Goal: Task Accomplishment & Management: Complete application form

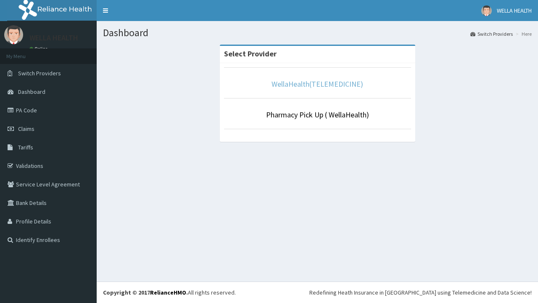
click at [317, 84] on link "WellaHealth(TELEMEDICINE)" at bounding box center [318, 84] width 92 height 10
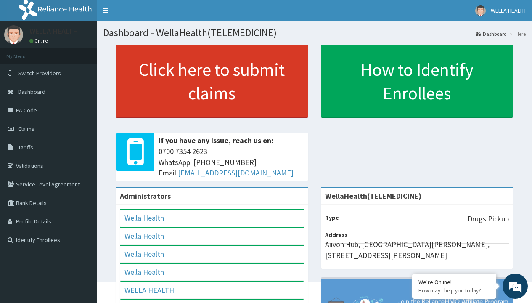
click at [212, 81] on link "Click here to submit claims" at bounding box center [212, 81] width 193 height 73
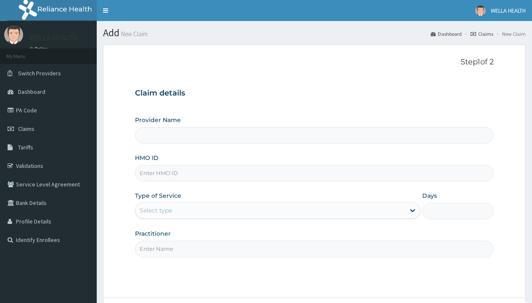
type input "WellaHealth(TELEMEDICINE)"
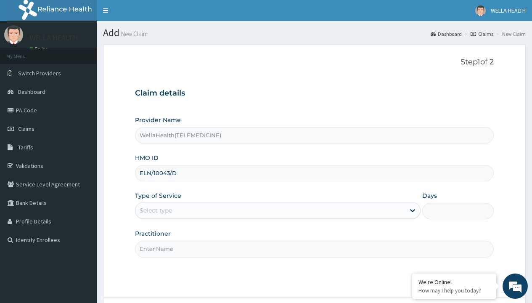
type input "ELN/10043/D"
type input "WellaHealth"
click at [156, 210] on div "Select type" at bounding box center [156, 210] width 32 height 8
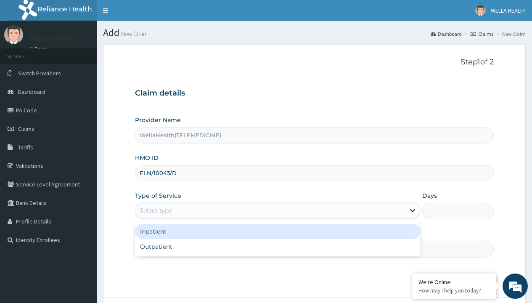
click at [278, 246] on div "Outpatient" at bounding box center [278, 246] width 286 height 15
type input "1"
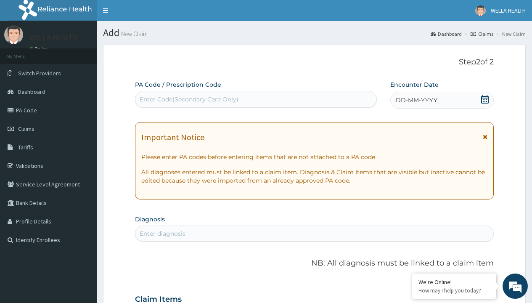
scroll to position [70, 0]
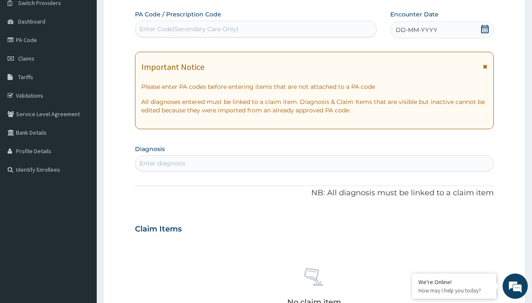
click at [416, 30] on span "DD-MM-YYYY" at bounding box center [417, 30] width 42 height 8
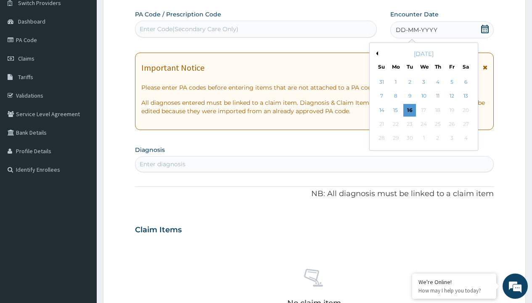
click at [376, 53] on button "Previous Month" at bounding box center [376, 53] width 4 height 4
click at [423, 110] on div "13" at bounding box center [423, 110] width 13 height 13
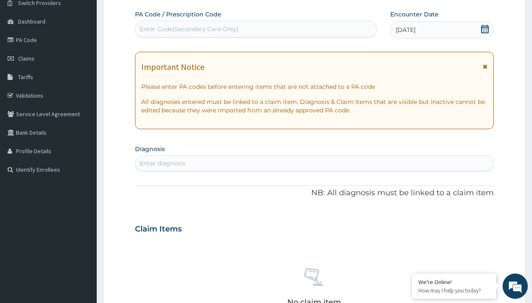
click at [188, 29] on div "Enter Code(Secondary Care Only)" at bounding box center [189, 29] width 99 height 8
type input "PR/C8247A06"
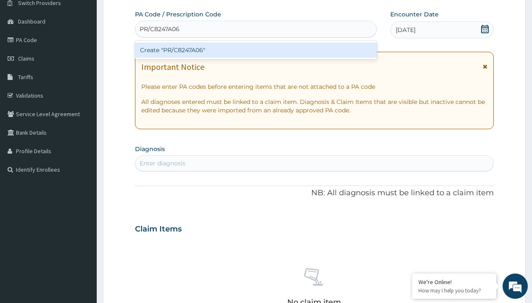
scroll to position [0, 0]
click at [256, 50] on div "Create "PR/C8247A06"" at bounding box center [255, 49] width 241 height 15
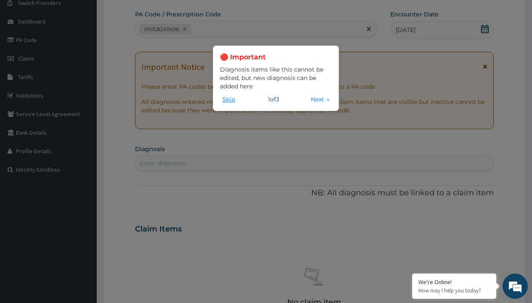
click at [229, 99] on button "Skip" at bounding box center [229, 99] width 18 height 9
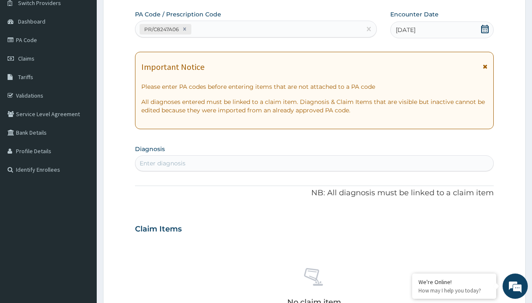
click at [162, 163] on div "Enter diagnosis" at bounding box center [163, 163] width 46 height 8
type input "prescription collected"
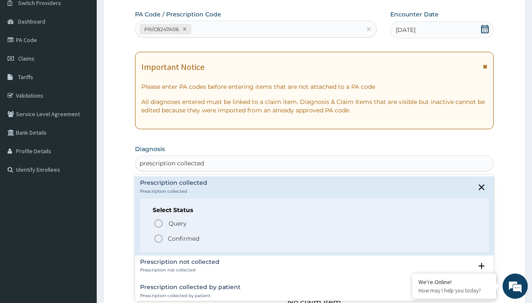
click at [183, 238] on p "Confirmed" at bounding box center [184, 238] width 32 height 8
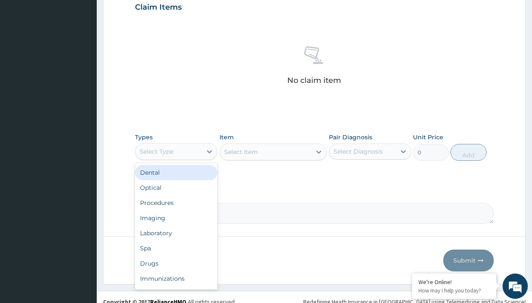
type input "procedures"
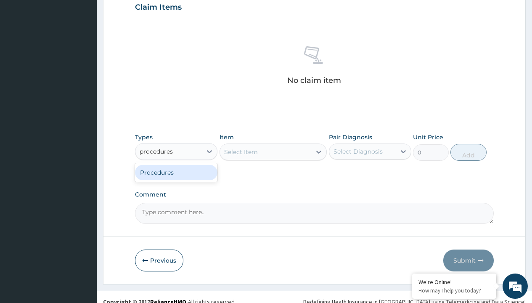
click at [176, 172] on div "Procedures" at bounding box center [176, 172] width 82 height 15
click at [241, 151] on div "Select Item" at bounding box center [241, 152] width 34 height 8
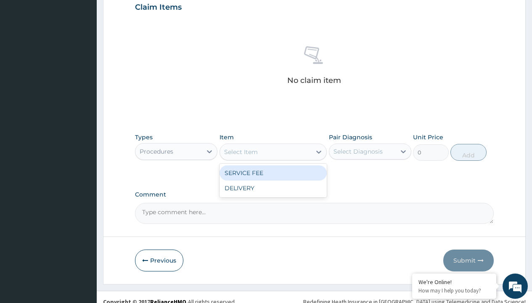
type input "service fee"
click at [273, 172] on div "SERVICE FEE" at bounding box center [274, 172] width 108 height 15
type input "100"
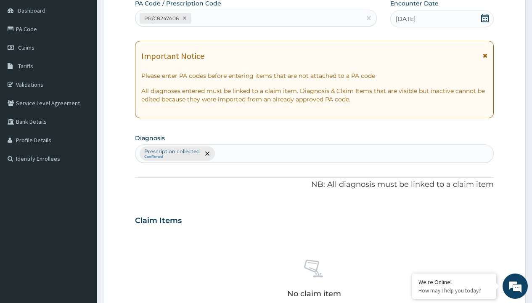
type input "prescription collected"
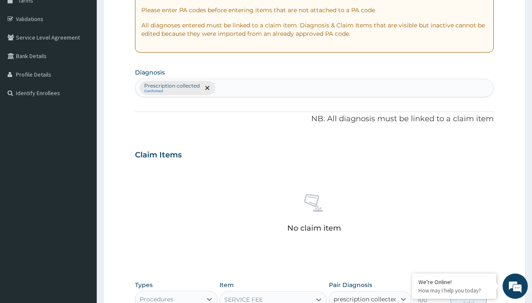
checkbox input "true"
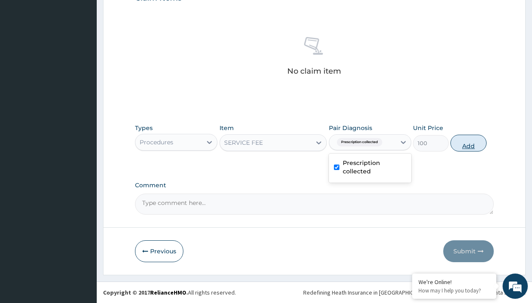
click at [468, 143] on button "Add" at bounding box center [468, 143] width 36 height 17
type input "0"
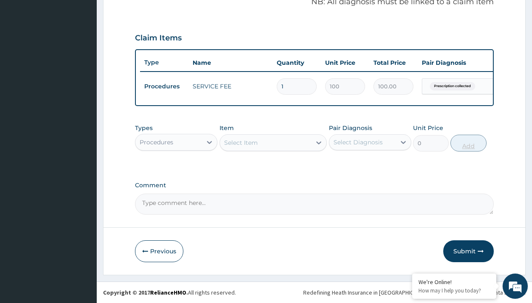
scroll to position [270, 0]
click at [156, 142] on div "Procedures" at bounding box center [157, 142] width 34 height 8
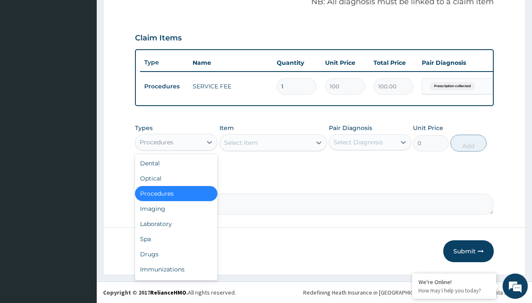
type input "drugs"
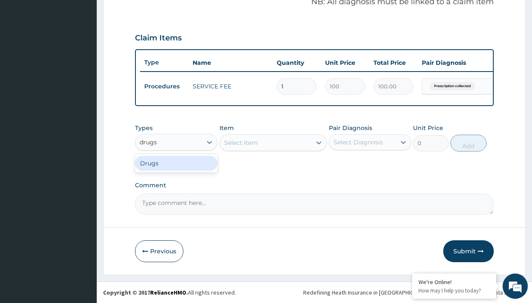
click at [176, 163] on div "Drugs" at bounding box center [176, 163] width 82 height 15
click at [241, 142] on div "Select Item" at bounding box center [274, 142] width 108 height 17
type input "cetirizine syrup"
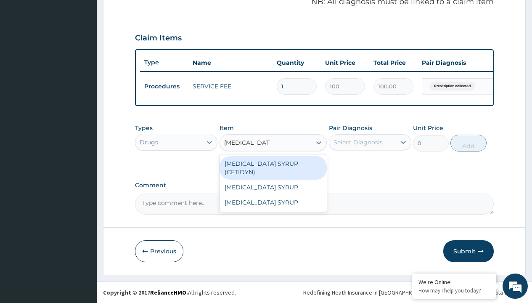
click at [273, 163] on div "CETIRIZINE SYRUP (CETIDYN)" at bounding box center [274, 168] width 108 height 24
type input "2200"
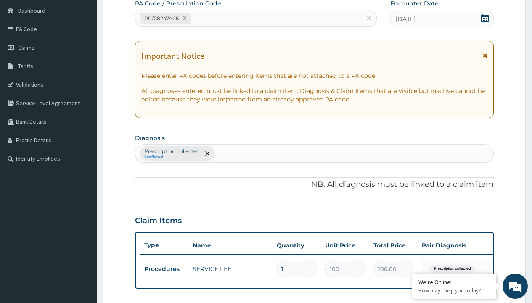
type input "prescription collected"
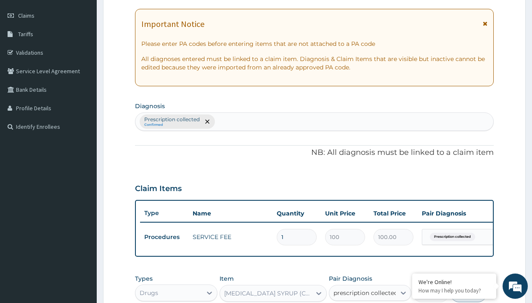
checkbox input "true"
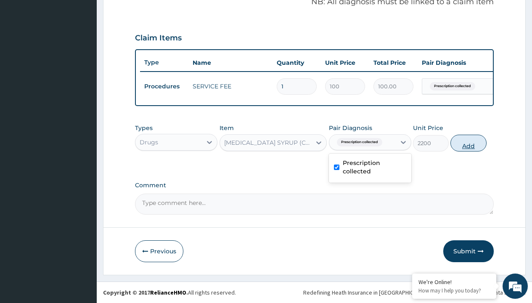
click at [468, 143] on button "Add" at bounding box center [468, 143] width 36 height 17
type input "0"
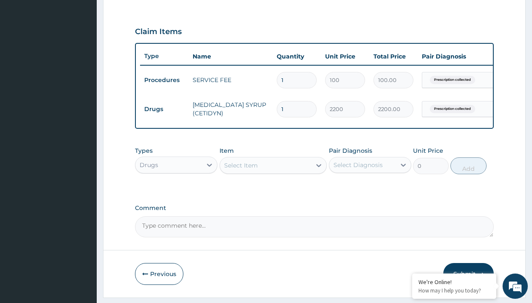
click at [164, 109] on td "Drugs" at bounding box center [164, 109] width 48 height 16
type input "drugs"
click at [176, 192] on div "Drugs" at bounding box center [176, 185] width 82 height 15
click at [241, 169] on div "Select Item" at bounding box center [241, 165] width 34 height 8
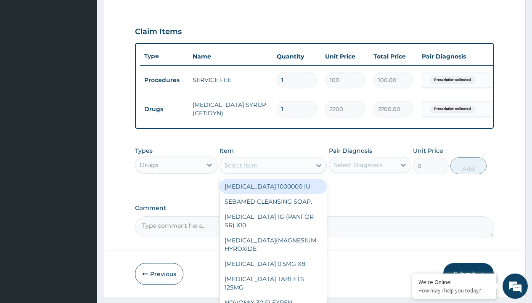
type input "ciprofloxacin 0.3% eye drop"
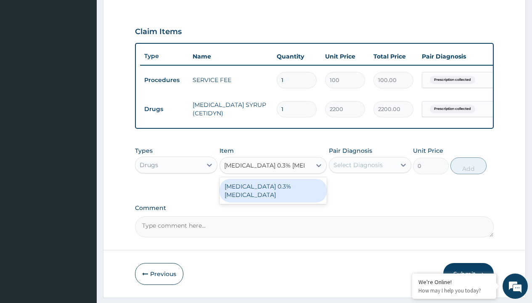
click at [273, 196] on div "CIPROFLOXACIN 0.3% EYE DROP" at bounding box center [274, 191] width 108 height 24
type input "5150"
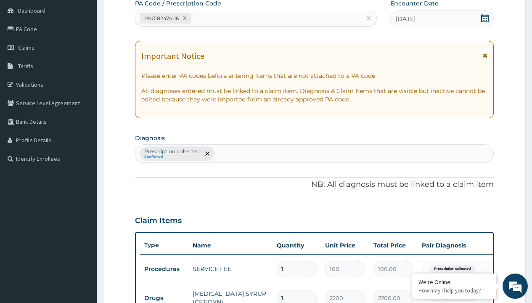
type input "prescription collected"
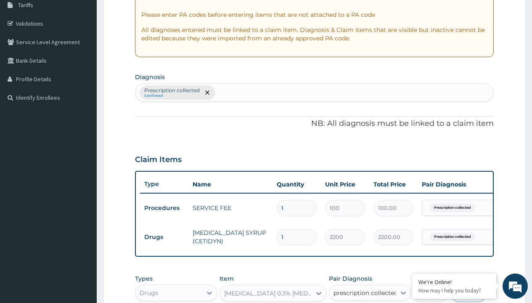
checkbox input "true"
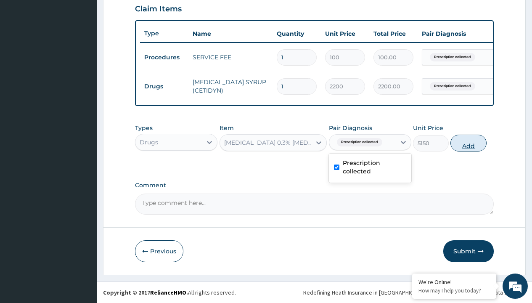
click at [468, 143] on button "Add" at bounding box center [468, 143] width 36 height 17
type input "0"
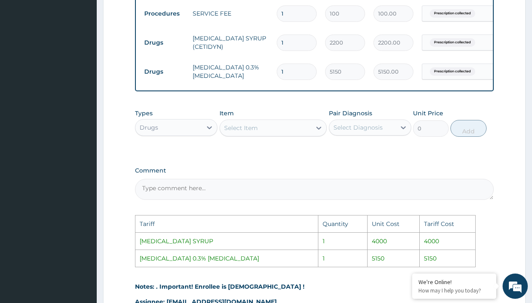
scroll to position [336, 0]
click at [260, 135] on div "Select Item" at bounding box center [266, 128] width 92 height 13
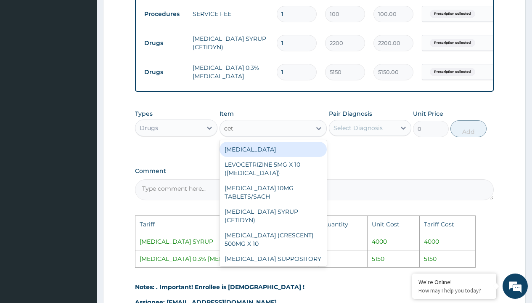
type input "ceti"
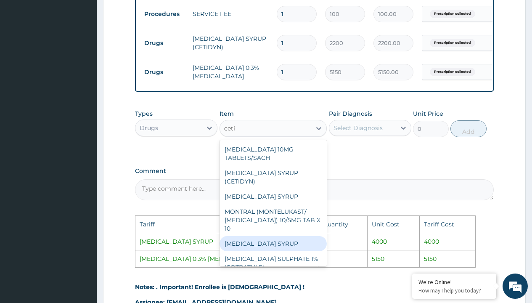
click at [277, 239] on div "[MEDICAL_DATA] SYRUP" at bounding box center [274, 243] width 108 height 15
type input "4000"
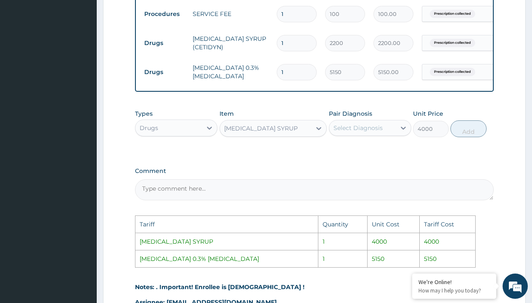
click at [378, 130] on div "Select Diagnosis" at bounding box center [357, 128] width 49 height 8
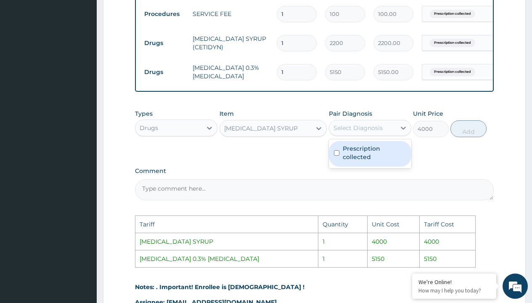
click at [381, 156] on label "Prescription collected" at bounding box center [374, 152] width 63 height 17
checkbox input "true"
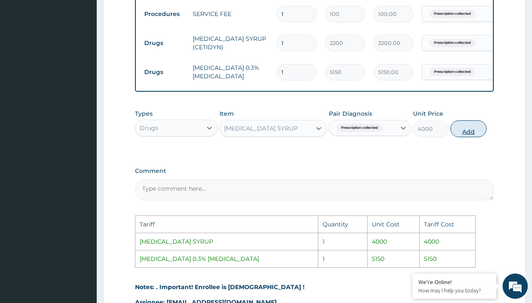
click at [468, 136] on button "Add" at bounding box center [468, 128] width 36 height 17
type input "0"
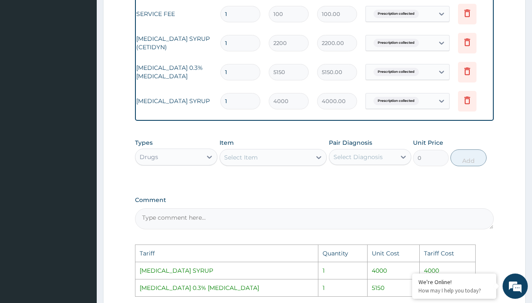
scroll to position [0, 63]
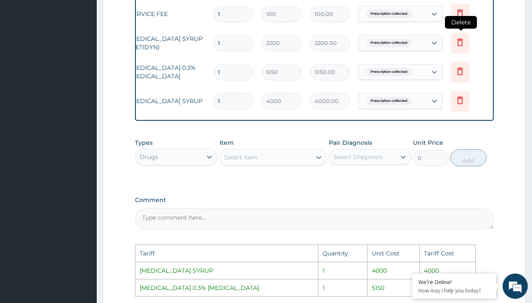
click at [463, 46] on icon at bounding box center [460, 42] width 10 height 10
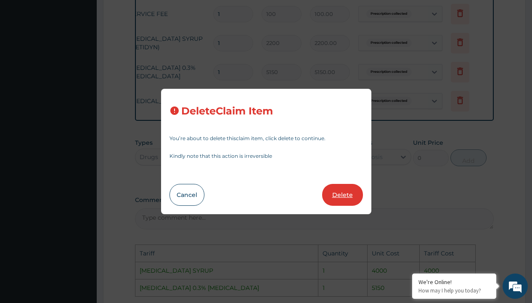
click at [344, 196] on button "Delete" at bounding box center [342, 195] width 41 height 22
type input "5150"
type input "5150.00"
type input "4000"
type input "4000.00"
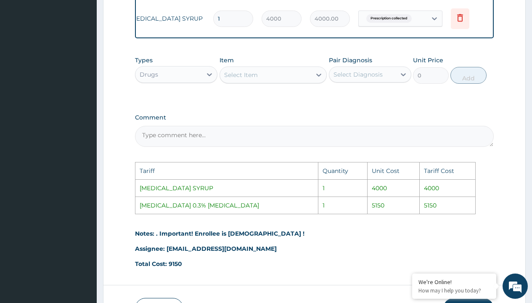
scroll to position [453, 0]
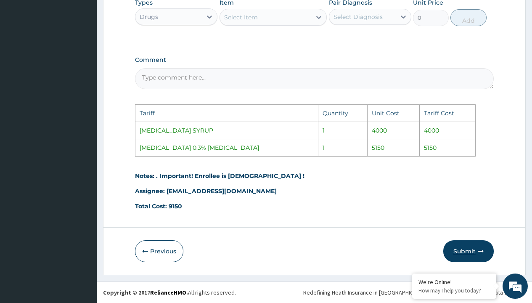
click at [464, 248] on button "Submit" at bounding box center [468, 251] width 50 height 22
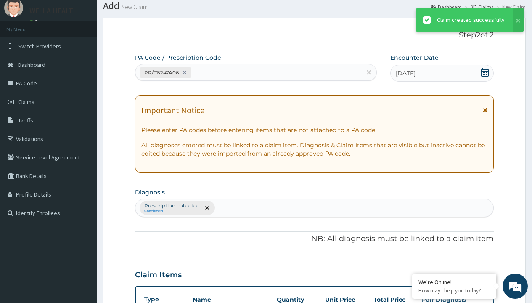
scroll to position [328, 0]
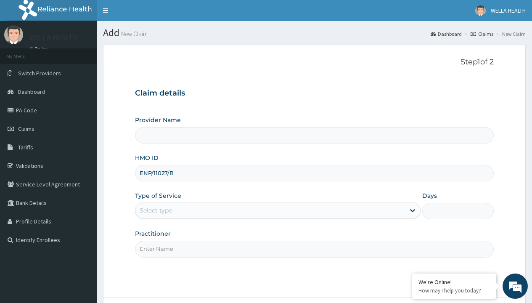
type input "ENP/11027/B"
type input "WellaHealth"
type input "WellaHealth(TELEMEDICINE)"
type input "WellaHealth"
click at [156, 210] on div "Select type" at bounding box center [156, 210] width 32 height 8
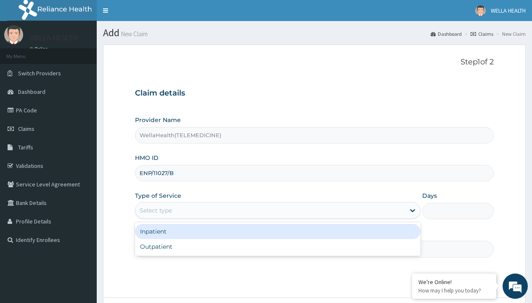
click at [278, 246] on div "Outpatient" at bounding box center [278, 246] width 286 height 15
type input "1"
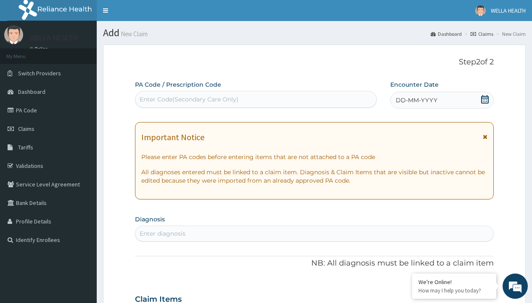
scroll to position [70, 0]
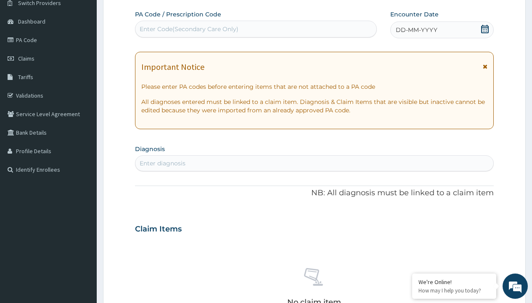
click at [416, 30] on span "DD-MM-YYYY" at bounding box center [417, 30] width 42 height 8
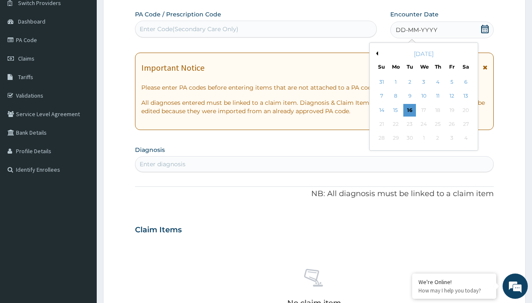
click at [376, 53] on button "Previous Month" at bounding box center [376, 53] width 4 height 4
click at [423, 110] on div "13" at bounding box center [423, 110] width 13 height 13
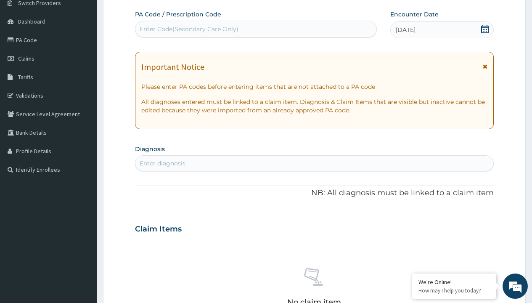
click at [188, 29] on div "Enter Code(Secondary Care Only)" at bounding box center [189, 29] width 99 height 8
type input "PR/DD2CD044"
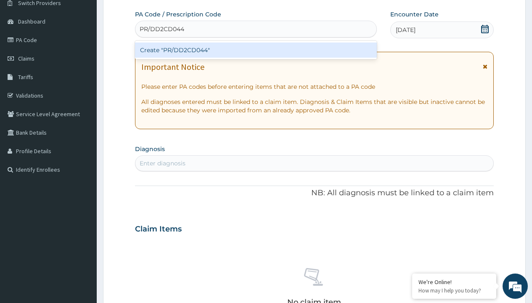
click at [256, 50] on div "Create "PR/DD2CD044"" at bounding box center [255, 49] width 241 height 15
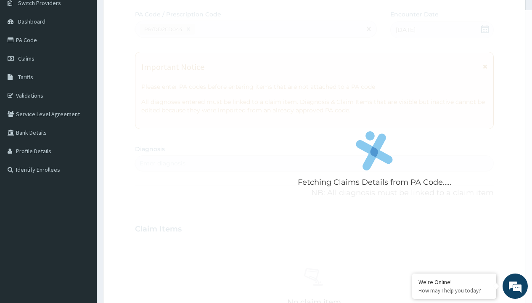
click at [162, 163] on div "Enter diagnosis" at bounding box center [163, 163] width 46 height 8
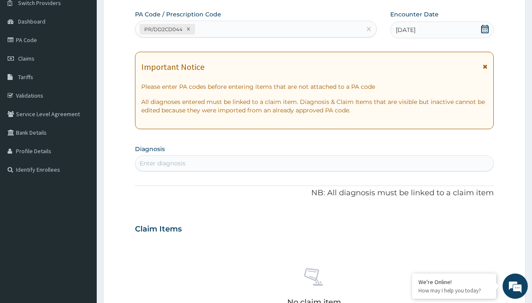
type input "prescription collected"
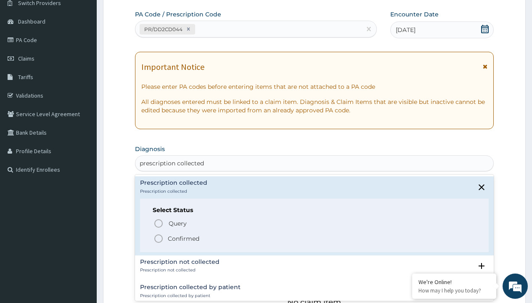
click at [183, 238] on p "Confirmed" at bounding box center [184, 238] width 32 height 8
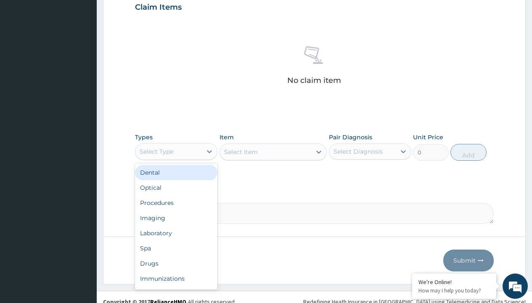
type input "procedures"
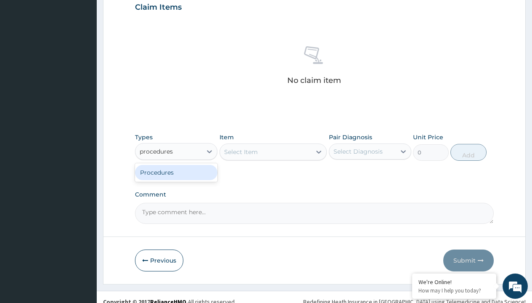
click at [176, 172] on div "Procedures" at bounding box center [176, 172] width 82 height 15
click at [241, 151] on div "Select Item" at bounding box center [241, 152] width 34 height 8
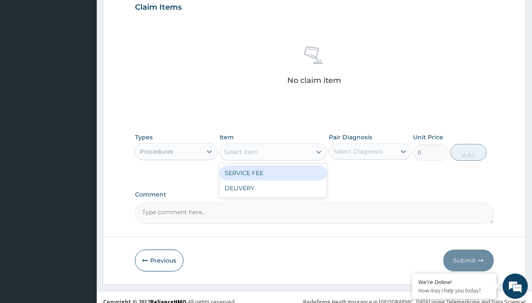
type input "service fee"
click at [273, 172] on div "SERVICE FEE" at bounding box center [274, 172] width 108 height 15
type input "100"
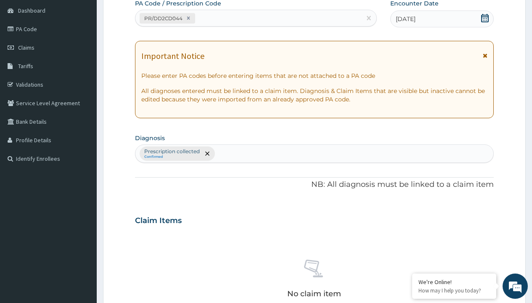
type input "prescription collected"
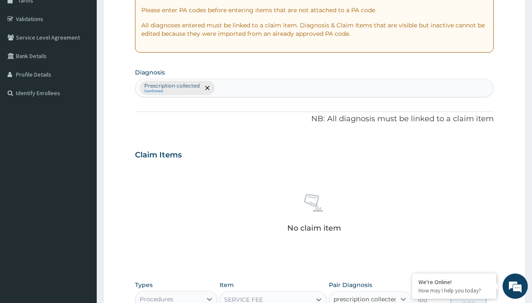
checkbox input "true"
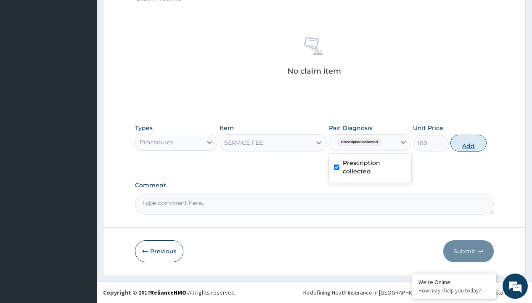
click at [468, 143] on button "Add" at bounding box center [468, 143] width 36 height 17
type input "0"
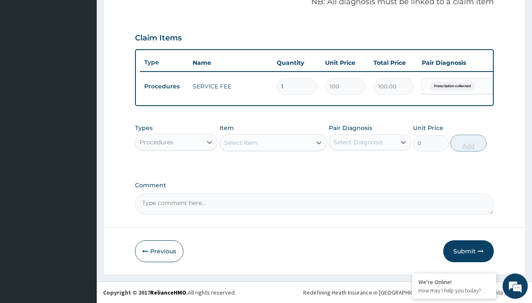
scroll to position [270, 0]
click at [156, 142] on div "Procedures" at bounding box center [157, 142] width 34 height 8
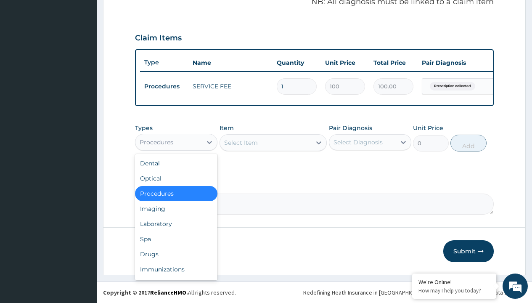
type input "drugs"
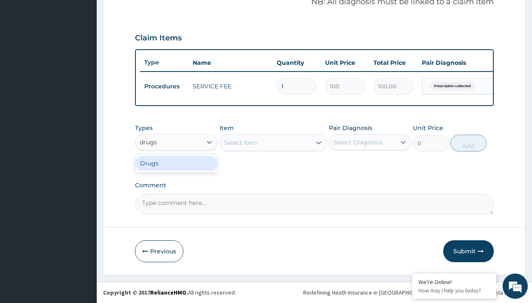
click at [176, 163] on div "Drugs" at bounding box center [176, 163] width 82 height 15
click at [241, 142] on div "Select Item" at bounding box center [274, 142] width 108 height 17
type input "paracetamol 1g tab x 10/sach"
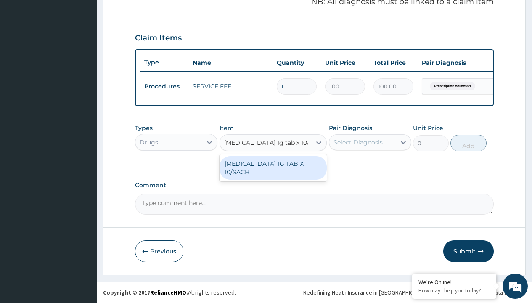
click at [273, 167] on div "PARACETAMOL 1G TAB X 10/SACH" at bounding box center [274, 168] width 108 height 24
type input "164"
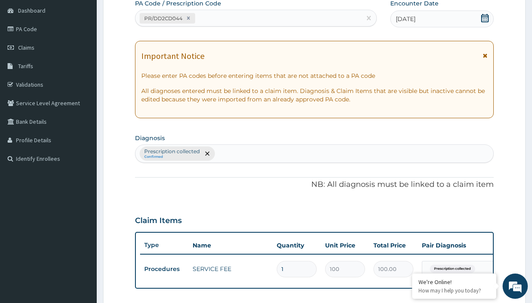
type input "prescription collected"
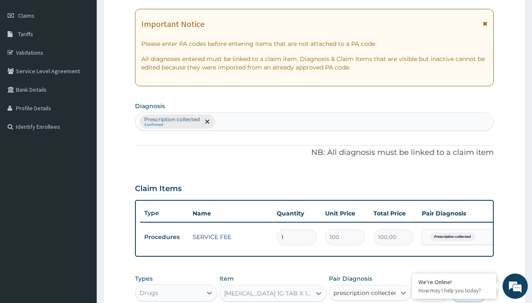
checkbox input "true"
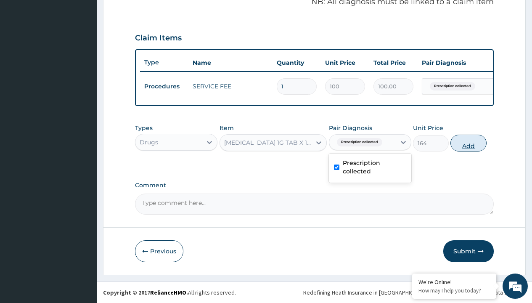
click at [468, 143] on button "Add" at bounding box center [468, 143] width 36 height 17
type input "0"
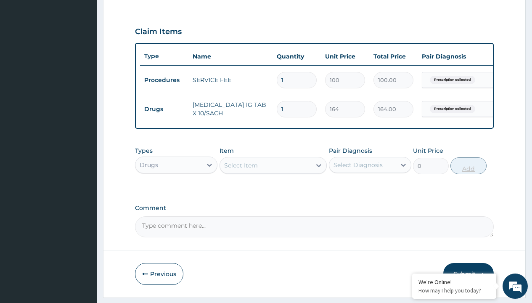
type input "5"
type input "820.00"
type input "5"
click at [164, 109] on td "Drugs" at bounding box center [164, 109] width 48 height 16
type input "drugs"
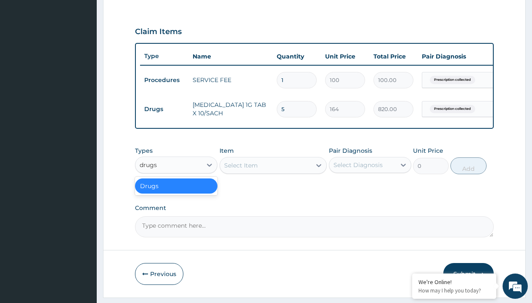
scroll to position [0, 0]
click at [176, 192] on div "Drugs" at bounding box center [176, 185] width 82 height 15
click at [241, 169] on div "Select Item" at bounding box center [241, 165] width 34 height 8
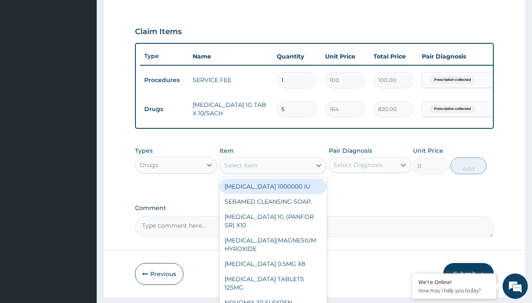
type input "neofylin syrup/bott"
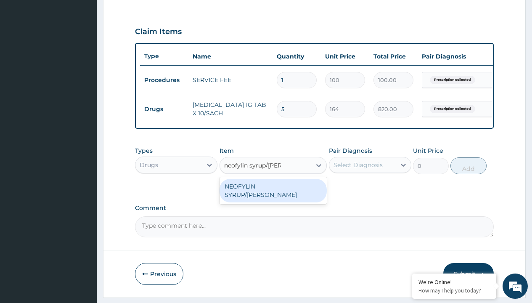
click at [273, 192] on div "NEOFYLIN SYRUP/BOTT" at bounding box center [274, 191] width 108 height 24
type input "2200"
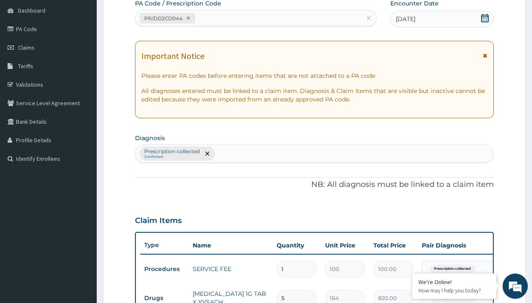
type input "prescription collected"
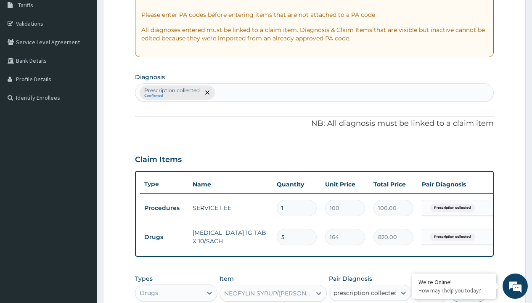
checkbox input "true"
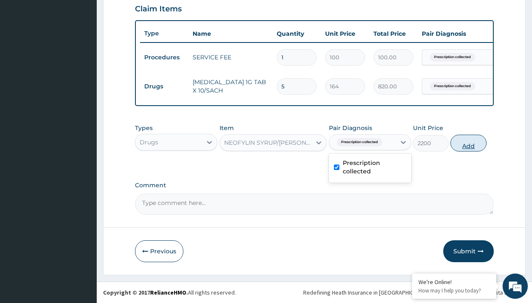
click at [468, 143] on button "Add" at bounding box center [468, 143] width 36 height 17
type input "0"
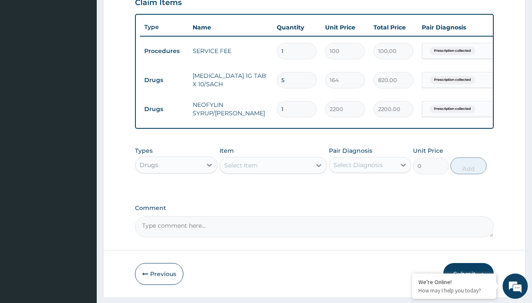
click at [164, 80] on td "Drugs" at bounding box center [164, 80] width 48 height 16
type input "drugs"
click at [176, 192] on div "Drugs" at bounding box center [176, 185] width 82 height 15
click at [241, 169] on div "Select Item" at bounding box center [241, 165] width 34 height 8
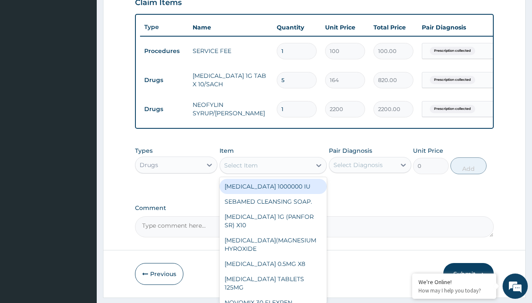
type input "throat lozenges"
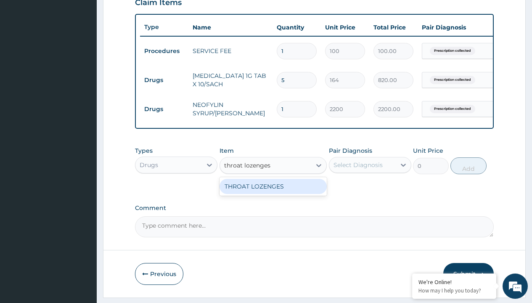
click at [273, 192] on div "THROAT LOZENGES" at bounding box center [274, 186] width 108 height 15
type input "196"
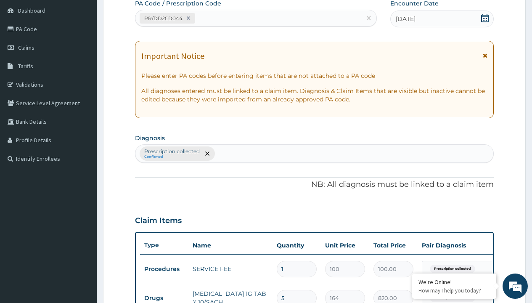
type input "prescription collected"
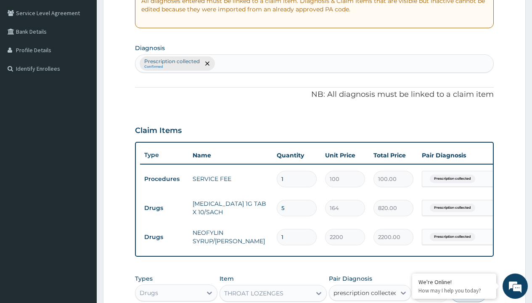
checkbox input "true"
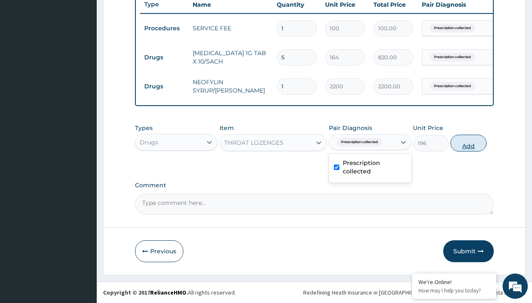
click at [468, 143] on button "Add" at bounding box center [468, 143] width 36 height 17
type input "0"
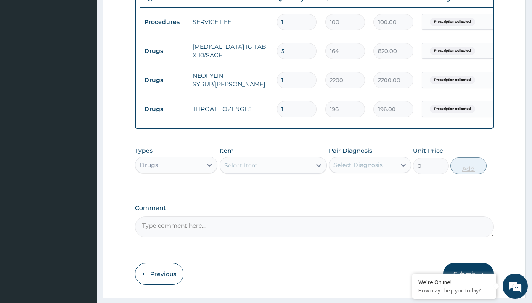
type input "8"
type input "1568.00"
type input "8"
click at [164, 51] on td "Drugs" at bounding box center [164, 51] width 48 height 16
type input "drugs"
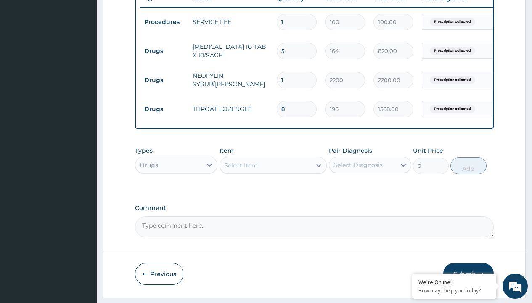
scroll to position [0, 0]
click at [176, 192] on div "Drugs" at bounding box center [176, 185] width 82 height 15
click at [241, 169] on div "Select Item" at bounding box center [241, 165] width 34 height 8
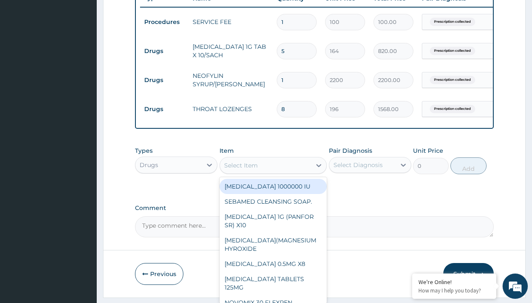
type input "loratadine 10mg tab loratyn x10"
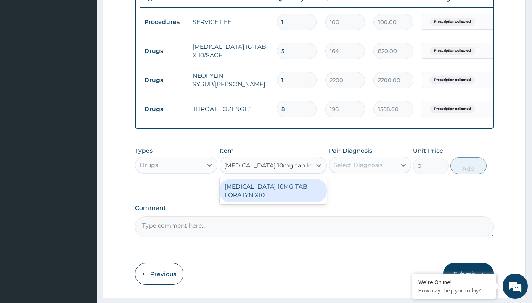
click at [273, 196] on div "LORATADINE 10MG TAB LORATYN X10" at bounding box center [274, 191] width 108 height 24
type input "117"
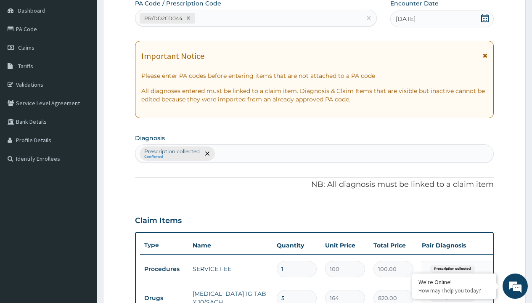
type input "prescription collected"
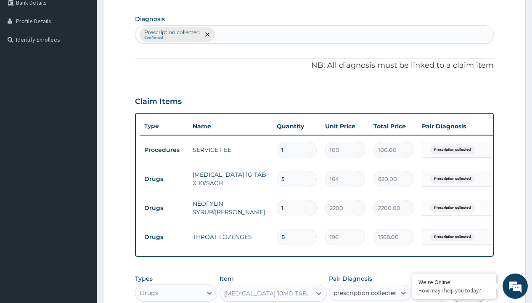
checkbox input "true"
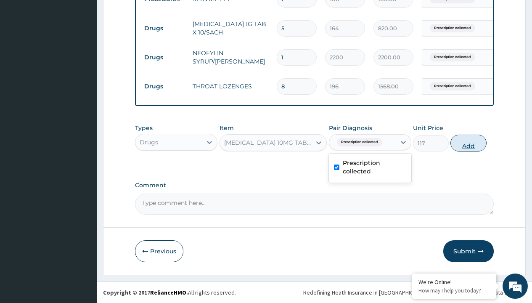
click at [468, 143] on button "Add" at bounding box center [468, 143] width 36 height 17
type input "0"
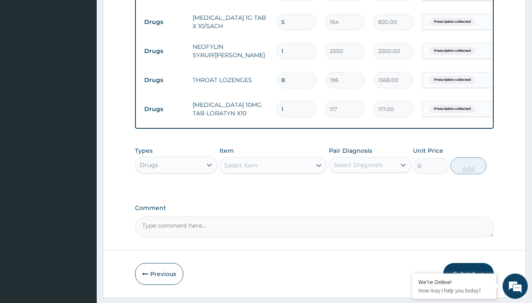
type input "10"
type input "1170.00"
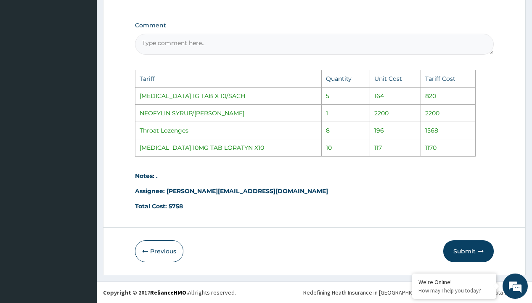
scroll to position [546, 0]
type input "10"
click at [464, 248] on button "Submit" at bounding box center [468, 251] width 50 height 22
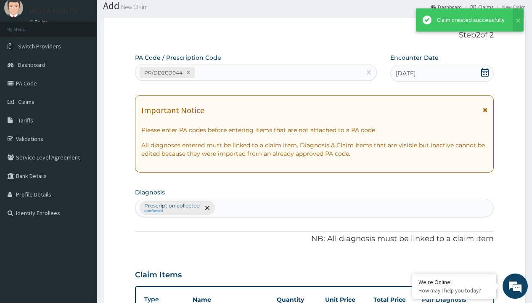
scroll to position [386, 0]
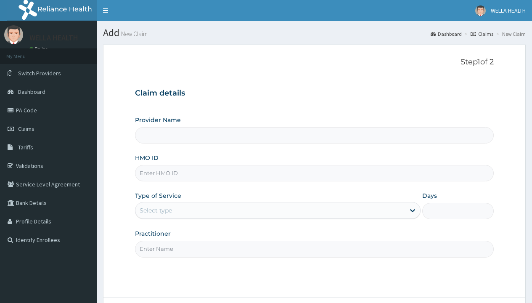
type input "WellaHealth(TELEMEDICINE)"
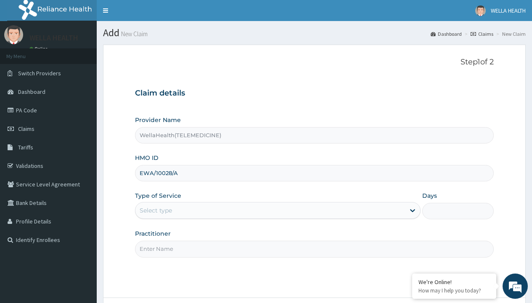
type input "EWA/10028/A"
type input "WellaHealth"
click at [156, 210] on div "Select type" at bounding box center [156, 210] width 32 height 8
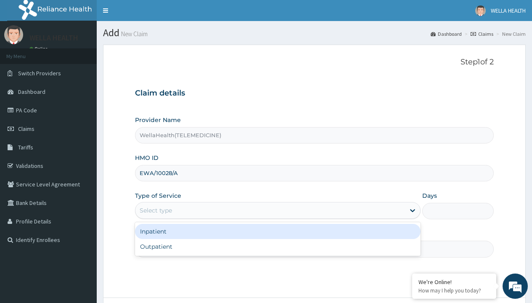
click at [278, 246] on div "Outpatient" at bounding box center [278, 246] width 286 height 15
type input "1"
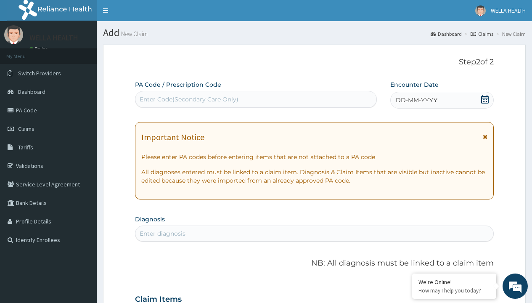
scroll to position [70, 0]
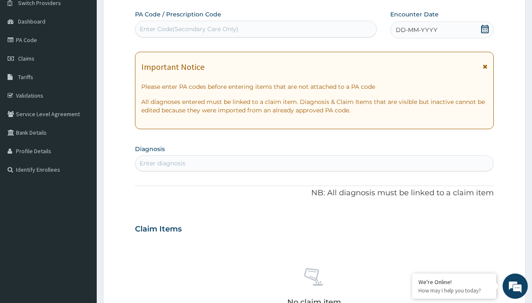
click at [416, 30] on span "DD-MM-YYYY" at bounding box center [417, 30] width 42 height 8
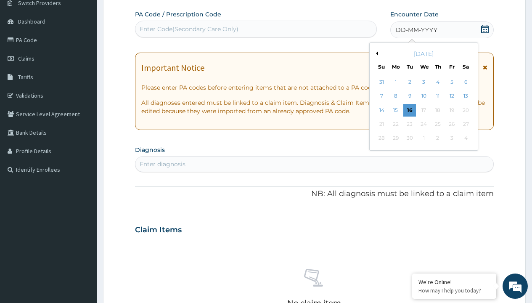
click at [376, 53] on button "Previous Month" at bounding box center [376, 53] width 4 height 4
click at [423, 110] on div "13" at bounding box center [423, 110] width 13 height 13
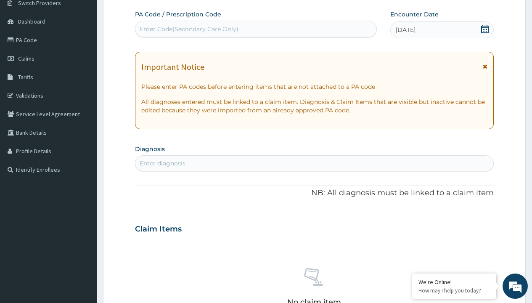
click at [188, 29] on div "Enter Code(Secondary Care Only)" at bounding box center [189, 29] width 99 height 8
type input "PR/F01E978E"
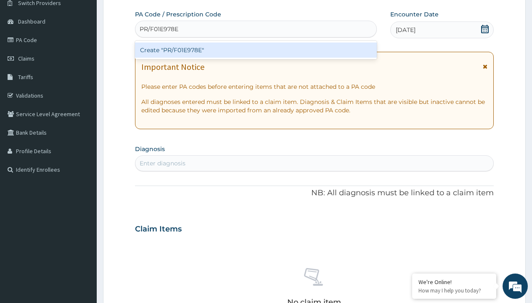
click at [256, 50] on div "Create "PR/F01E978E"" at bounding box center [255, 49] width 241 height 15
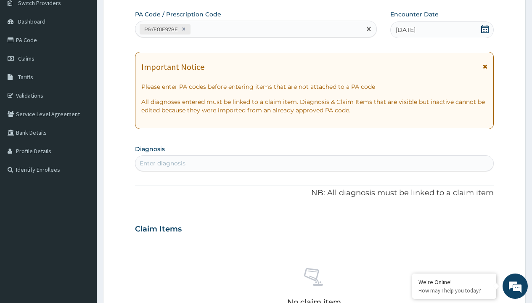
click at [162, 163] on div "Enter diagnosis" at bounding box center [163, 163] width 46 height 8
type input "prescription collected"
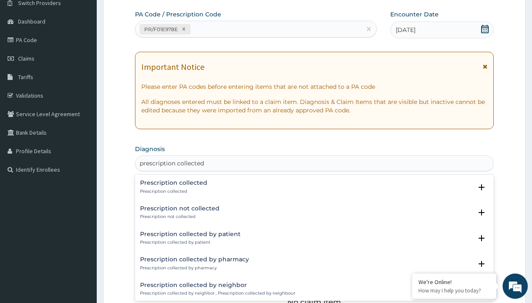
click at [172, 191] on p "Prescription collected" at bounding box center [173, 191] width 67 height 6
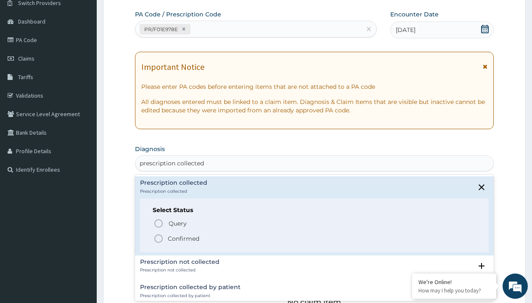
click at [183, 238] on p "Confirmed" at bounding box center [184, 238] width 32 height 8
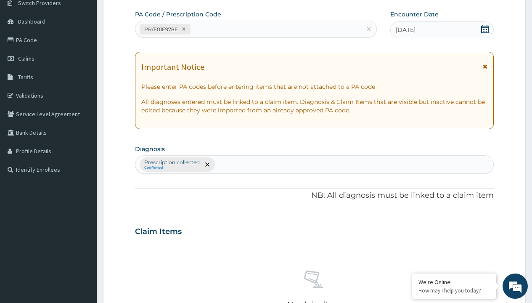
scroll to position [294, 0]
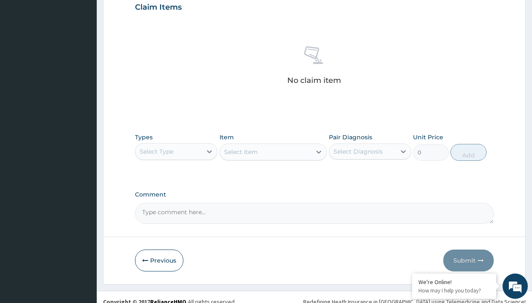
click at [156, 151] on div "Select Type" at bounding box center [157, 151] width 34 height 8
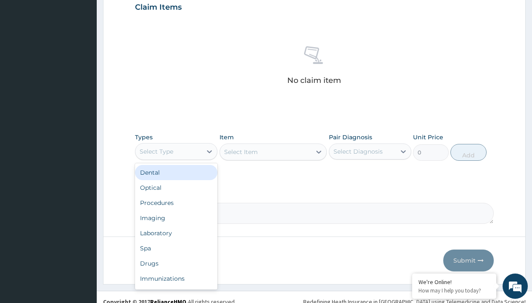
type input "procedures"
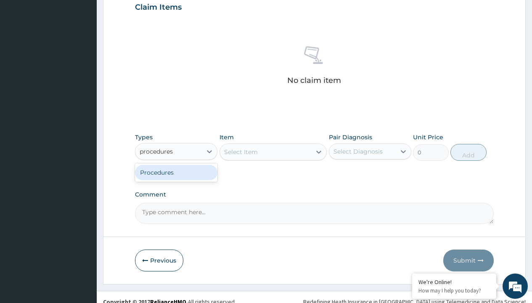
scroll to position [0, 0]
click at [176, 172] on div "Procedures" at bounding box center [176, 172] width 82 height 15
click at [241, 151] on div "Select Item" at bounding box center [241, 152] width 34 height 8
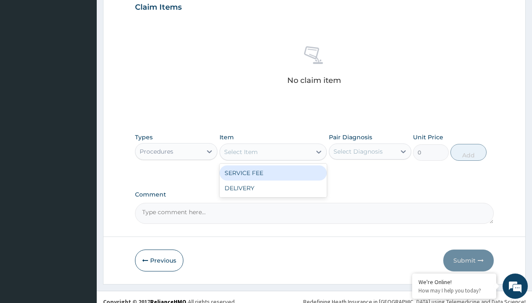
type input "service fee"
click at [273, 172] on div "SERVICE FEE" at bounding box center [274, 172] width 108 height 15
type input "100"
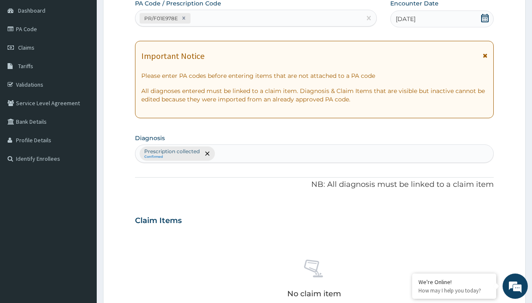
type input "prescription collected"
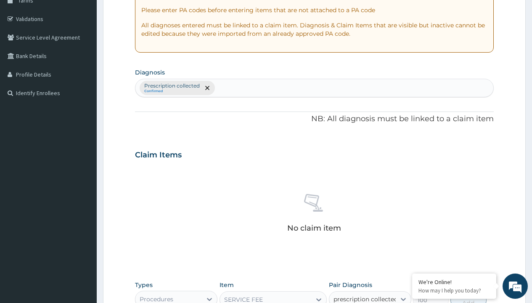
checkbox input "true"
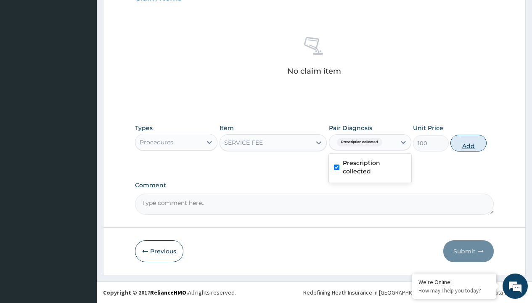
click at [468, 143] on button "Add" at bounding box center [468, 143] width 36 height 17
type input "0"
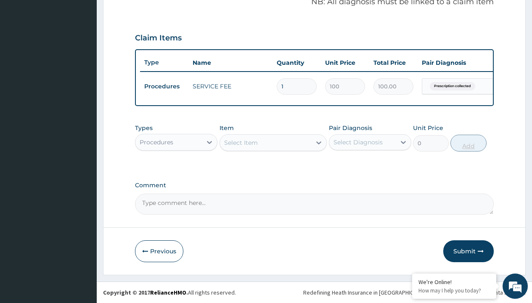
scroll to position [270, 0]
click at [156, 142] on div "Procedures" at bounding box center [157, 142] width 34 height 8
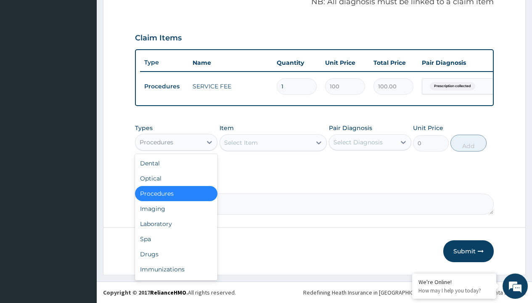
type input "drugs"
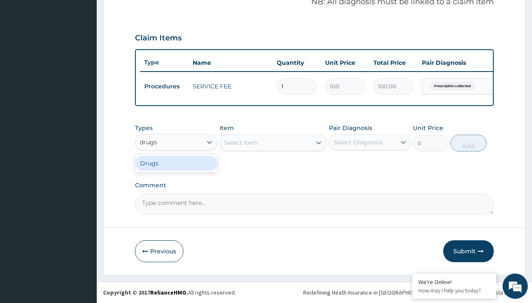
click at [176, 163] on div "Drugs" at bounding box center [176, 163] width 82 height 15
click at [241, 142] on div "Select Item" at bounding box center [274, 142] width 108 height 17
type input "arthermeter + lumefantrine tab (lokmal)"
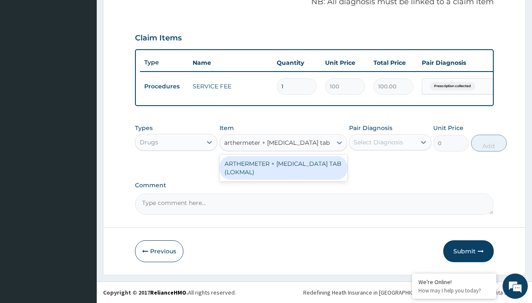
click at [283, 167] on div "ARTHERMETER + LUMEFANTRINE TAB (LOKMAL)" at bounding box center [284, 168] width 128 height 24
type input "300"
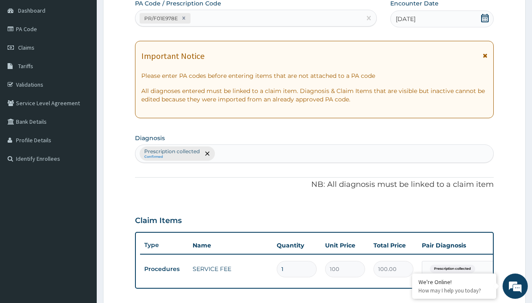
type input "prescription collected"
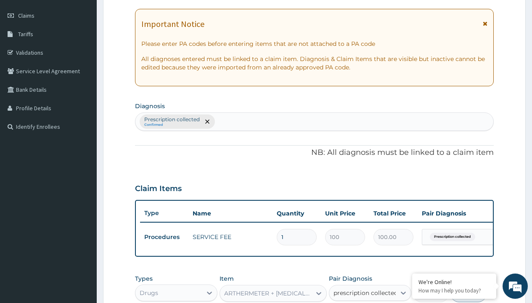
checkbox input "true"
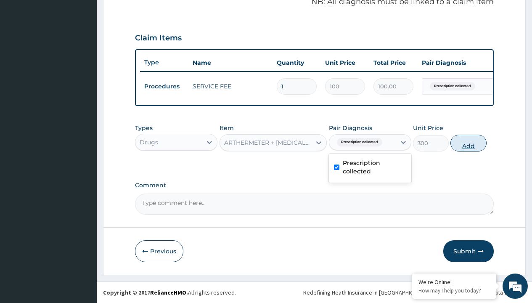
click at [468, 143] on button "Add" at bounding box center [468, 143] width 36 height 17
type input "0"
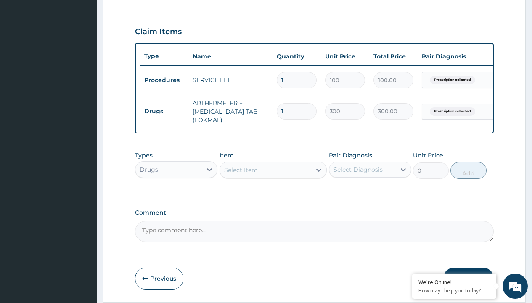
type input "6"
type input "1800.00"
type input "6"
click at [164, 111] on td "Drugs" at bounding box center [164, 111] width 48 height 16
type input "drugs"
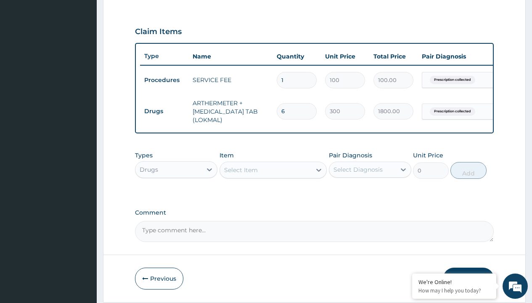
scroll to position [0, 0]
click at [176, 196] on div "Drugs" at bounding box center [176, 190] width 82 height 15
click at [241, 174] on div "Select Item" at bounding box center [241, 170] width 34 height 8
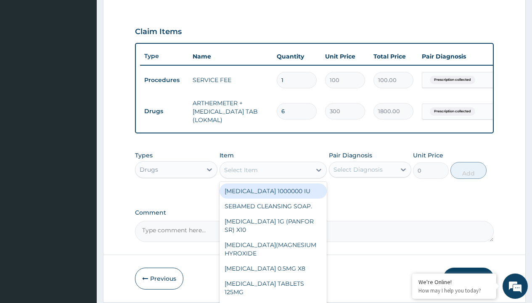
type input "paracetamol 500mg tablet emzor/sach"
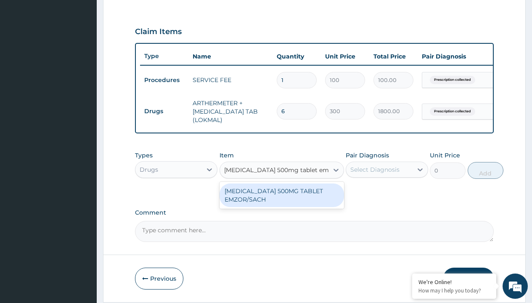
click at [281, 201] on div "PARACETAMOL 500MG TABLET EMZOR/SACH" at bounding box center [282, 195] width 124 height 24
type input "24"
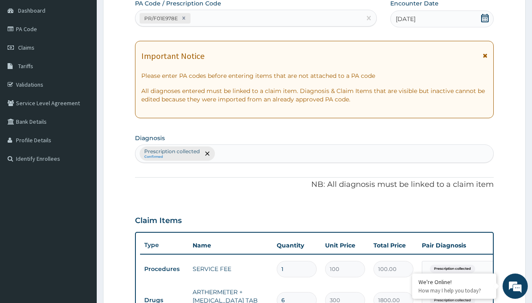
type input "prescription collected"
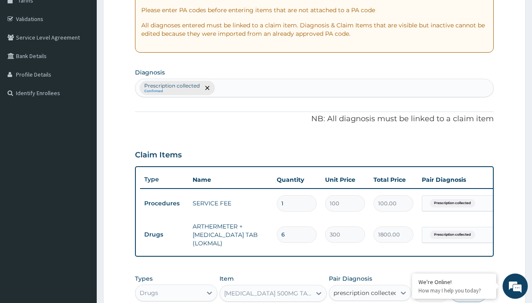
checkbox input "true"
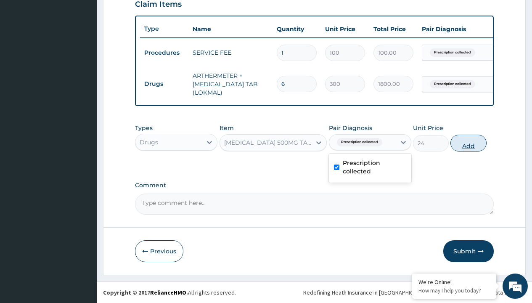
click at [468, 143] on button "Add" at bounding box center [468, 143] width 36 height 17
type input "0"
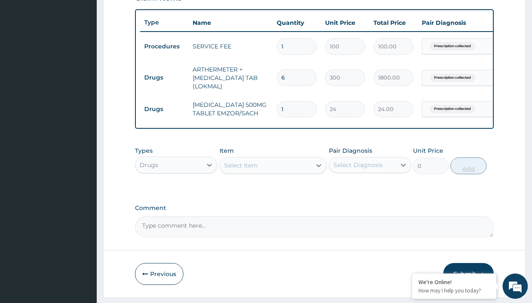
type input "24"
type input "576.00"
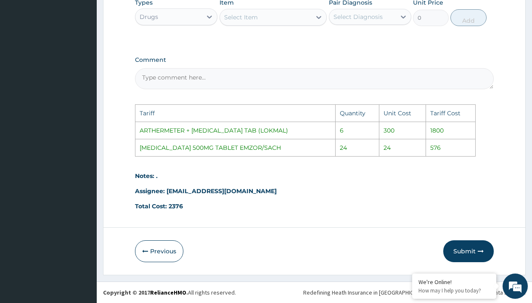
scroll to position [458, 0]
type input "24"
click at [463, 249] on button "Submit" at bounding box center [468, 251] width 50 height 22
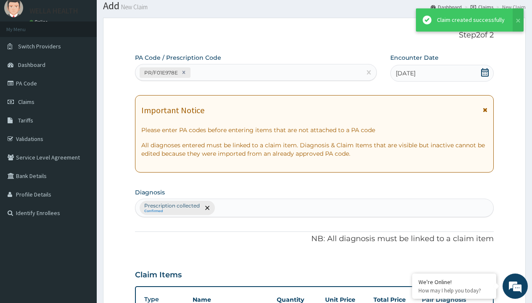
scroll to position [333, 0]
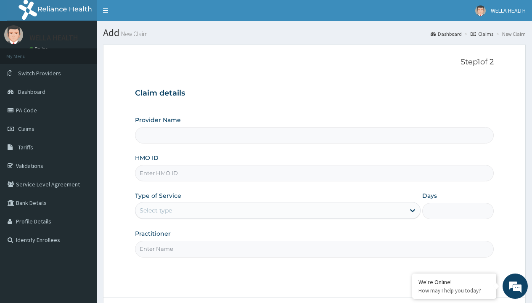
type input "FMC/11436/C"
type input "WellaHealth(TELEMEDICINE)"
type input "FMC/11436/C"
type input "WellaHealth"
click at [156, 210] on div "Select type" at bounding box center [156, 210] width 32 height 8
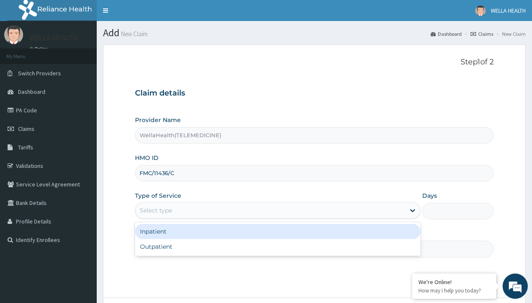
click at [278, 246] on div "Outpatient" at bounding box center [278, 246] width 286 height 15
type input "1"
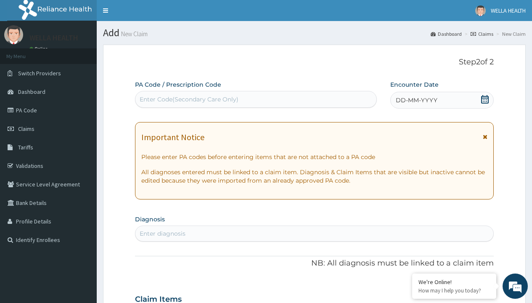
scroll to position [70, 0]
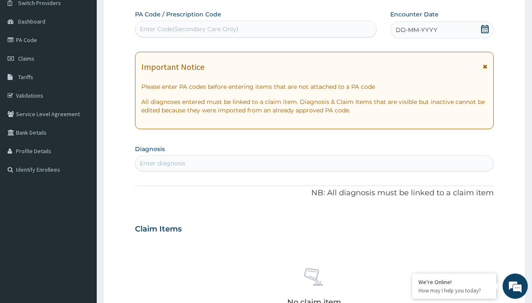
click at [416, 30] on span "DD-MM-YYYY" at bounding box center [417, 30] width 42 height 8
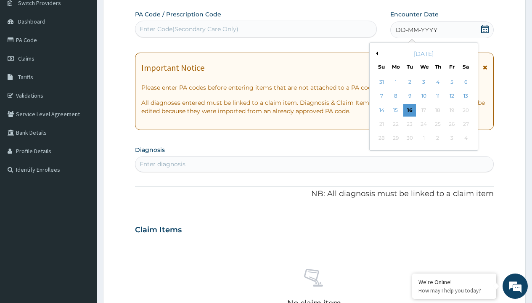
click at [376, 53] on button "Previous Month" at bounding box center [376, 53] width 4 height 4
click at [423, 110] on div "13" at bounding box center [423, 110] width 13 height 13
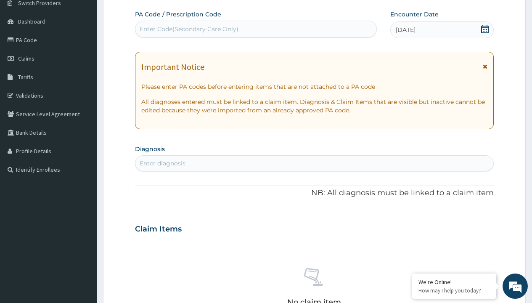
click at [188, 29] on div "Enter Code(Secondary Care Only)" at bounding box center [189, 29] width 99 height 8
type input "PR/2355A00D"
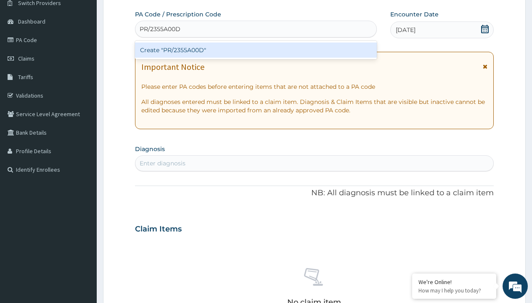
click at [256, 50] on div "Create "PR/2355A00D"" at bounding box center [255, 49] width 241 height 15
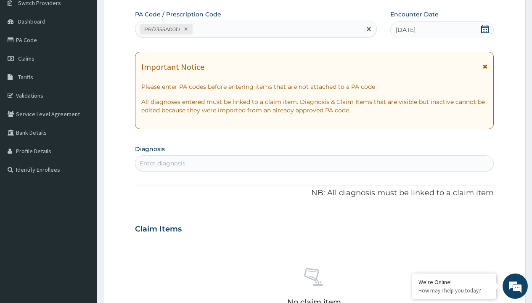
click at [162, 163] on div "Enter diagnosis" at bounding box center [163, 163] width 46 height 8
type input "prescription collected"
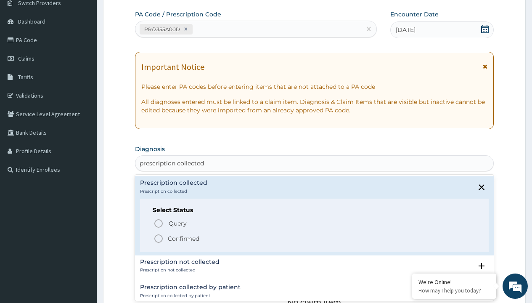
click at [183, 238] on p "Confirmed" at bounding box center [184, 238] width 32 height 8
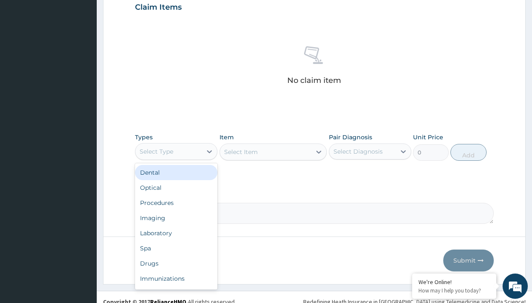
type input "procedures"
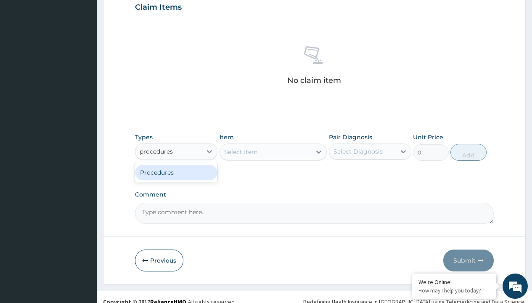
scroll to position [0, 0]
click at [176, 172] on div "Procedures" at bounding box center [176, 172] width 82 height 15
click at [241, 151] on div "Select Item" at bounding box center [241, 152] width 34 height 8
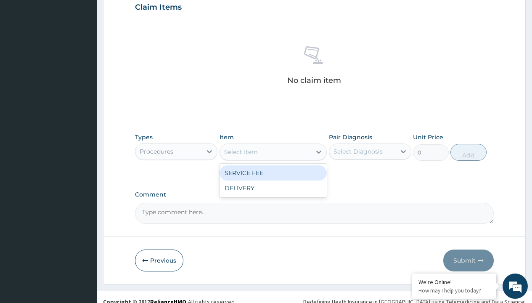
type input "service fee"
click at [273, 172] on div "SERVICE FEE" at bounding box center [274, 172] width 108 height 15
type input "100"
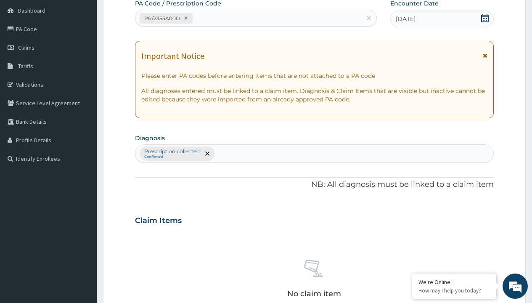
type input "prescription collected"
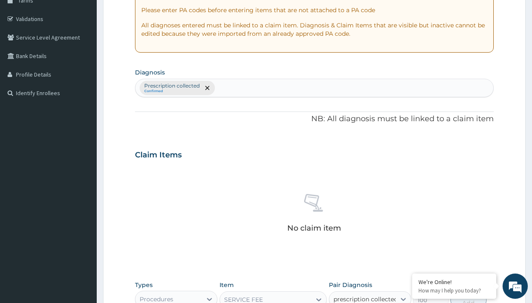
checkbox input "true"
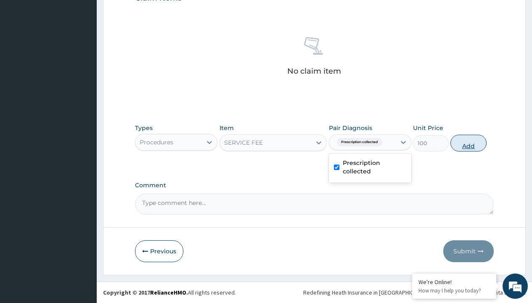
click at [468, 143] on button "Add" at bounding box center [468, 143] width 36 height 17
type input "0"
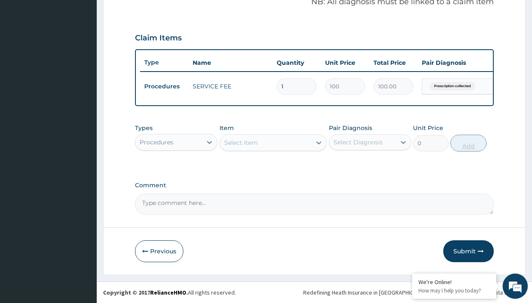
scroll to position [270, 0]
click at [156, 142] on div "Procedures" at bounding box center [157, 142] width 34 height 8
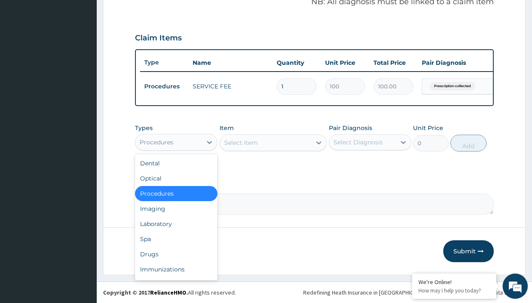
type input "drugs"
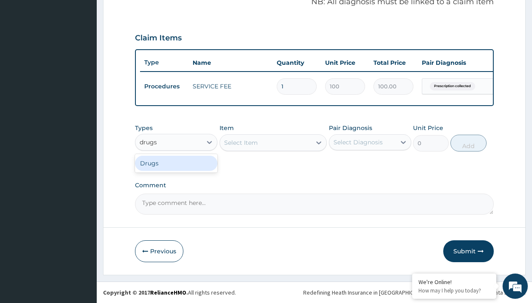
scroll to position [0, 0]
click at [176, 163] on div "Drugs" at bounding box center [176, 163] width 82 height 15
click at [241, 142] on div "Select Item" at bounding box center [274, 142] width 108 height 17
type input "ciprofloxacin 500mg by 10 ciprogem/pack"
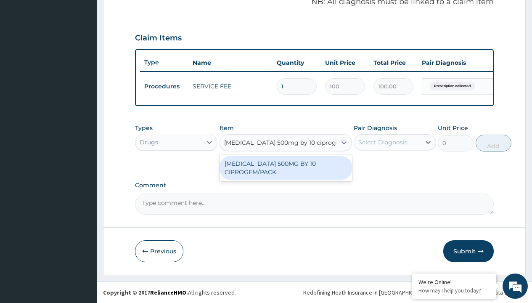
click at [286, 167] on div "CIPROFLOXACIN 500MG BY 10 CIPROGEM/PACK" at bounding box center [286, 168] width 132 height 24
type input "440"
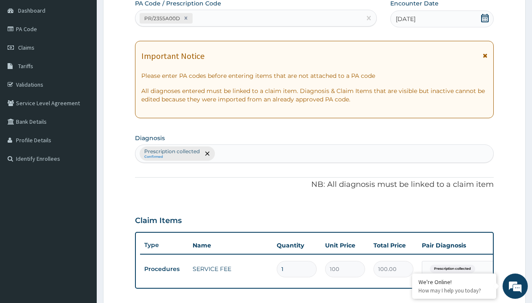
type input "prescription collected"
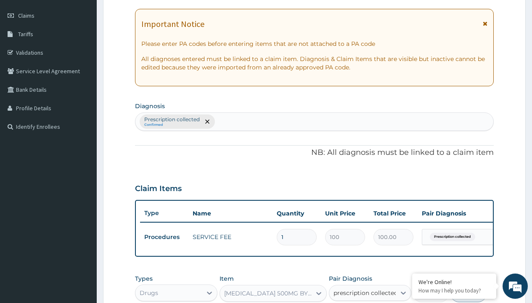
checkbox input "true"
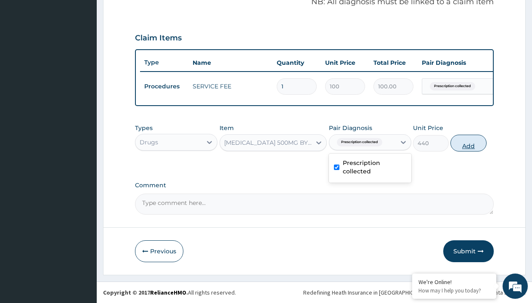
click at [468, 143] on button "Add" at bounding box center [468, 143] width 36 height 17
type input "0"
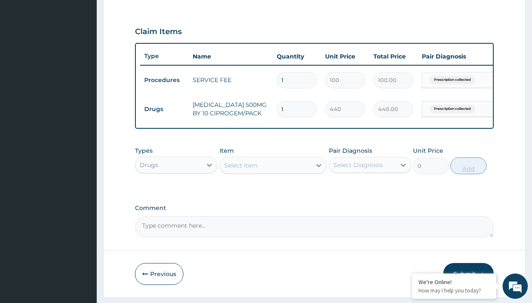
type input "5"
type input "2200.00"
type input "5"
click at [164, 109] on td "Drugs" at bounding box center [164, 109] width 48 height 16
type input "drugs"
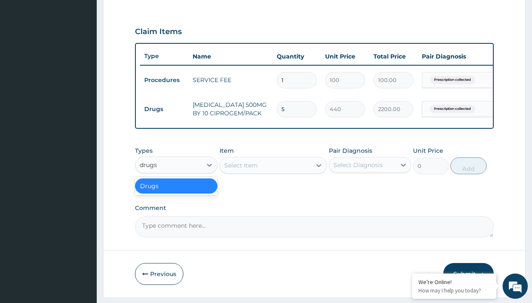
scroll to position [0, 0]
click at [176, 192] on div "Drugs" at bounding box center [176, 185] width 82 height 15
click at [241, 169] on div "Select Item" at bounding box center [241, 165] width 34 height 8
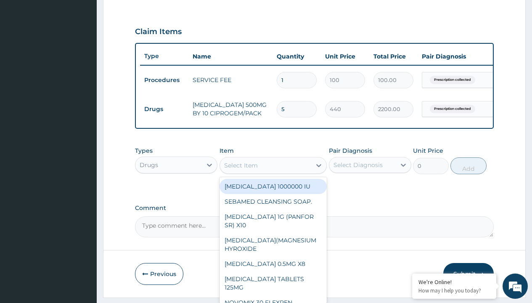
type input "loperamide caps 2mg/sach"
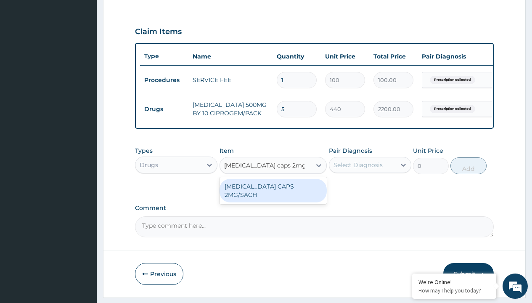
click at [273, 192] on div "LOPERAMIDE CAPS 2MG/SACH" at bounding box center [274, 191] width 108 height 24
type input "420"
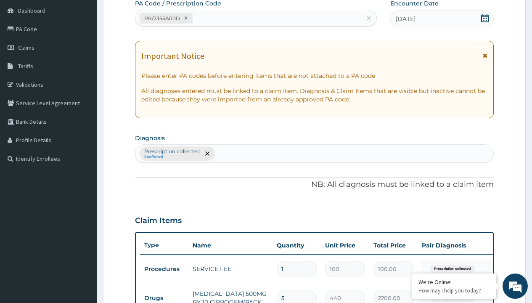
type input "prescription collected"
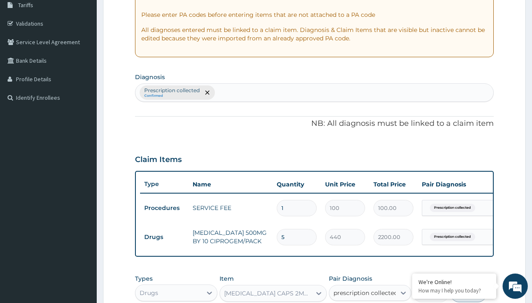
checkbox input "true"
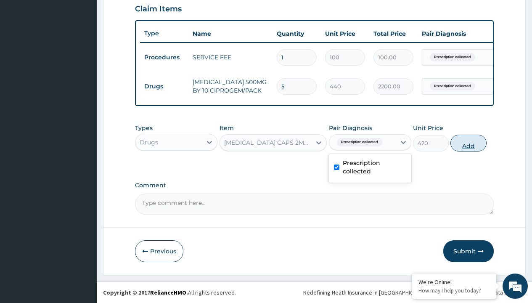
click at [468, 143] on button "Add" at bounding box center [468, 143] width 36 height 17
type input "0"
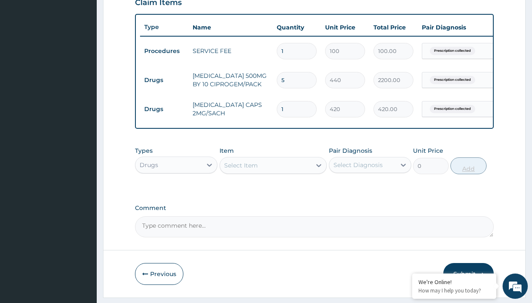
type input "10"
type input "4200.00"
type input "10"
click at [164, 80] on td "Drugs" at bounding box center [164, 80] width 48 height 16
type input "drugs"
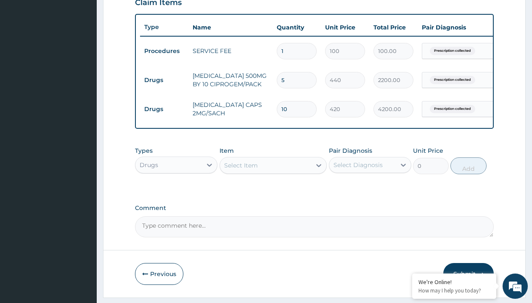
scroll to position [0, 0]
click at [176, 192] on div "Drugs" at bounding box center [176, 185] width 82 height 15
click at [241, 169] on div "Select Item" at bounding box center [241, 165] width 34 height 8
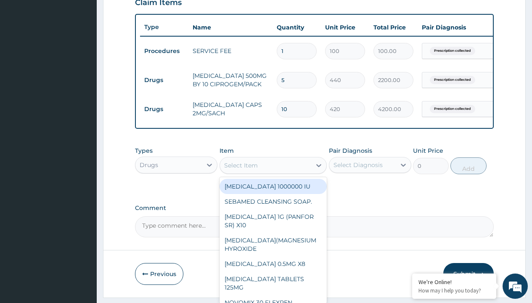
type input "tuxil-d/tuxil-n syrup/bott"
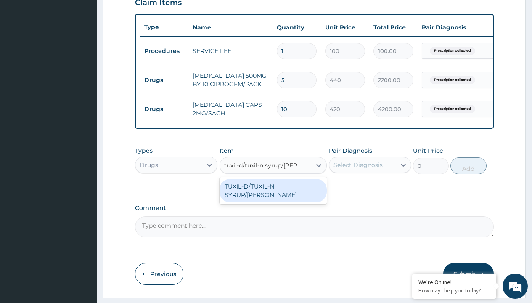
click at [273, 192] on div "TUXIL-D/TUXIL-N SYRUP/BOTT" at bounding box center [274, 191] width 108 height 24
type input "1425"
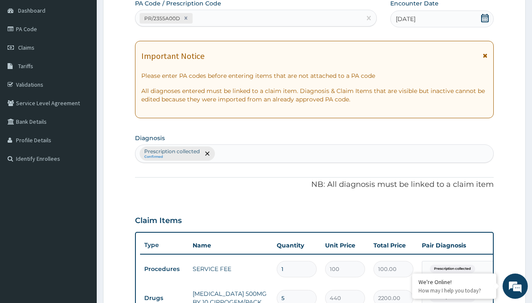
type input "prescription collected"
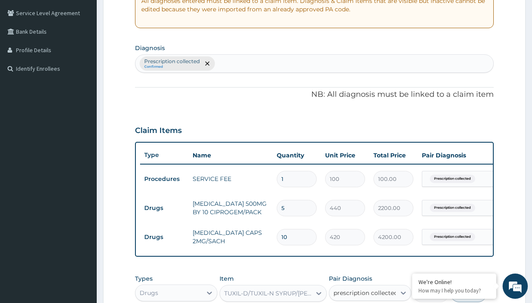
checkbox input "true"
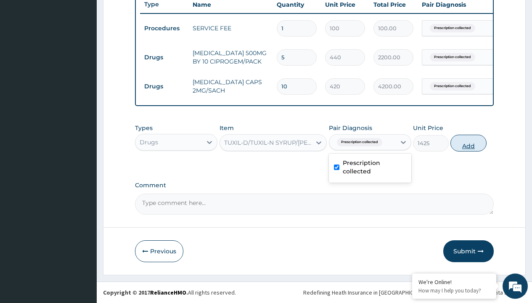
click at [468, 143] on button "Add" at bounding box center [468, 143] width 36 height 17
type input "0"
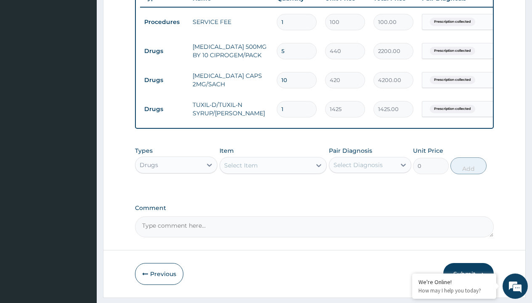
click at [164, 51] on td "Drugs" at bounding box center [164, 51] width 48 height 16
type input "drugs"
click at [176, 192] on div "Drugs" at bounding box center [176, 185] width 82 height 15
click at [241, 169] on div "Select Item" at bounding box center [241, 165] width 34 height 8
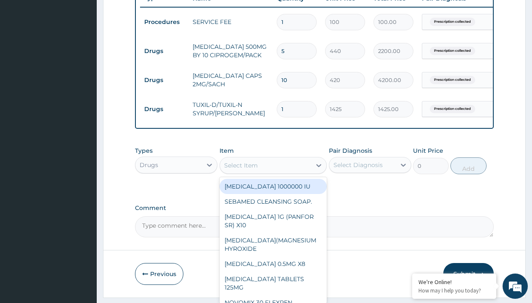
type input "brustan-n (ibuprofen) 400mg tablet"
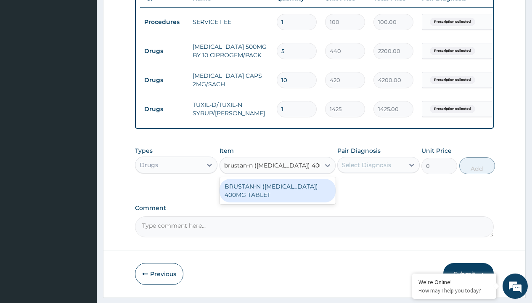
click at [277, 196] on div "BRUSTAN-N (IBUPROFEN) 400MG TABLET" at bounding box center [278, 191] width 116 height 24
type input "70"
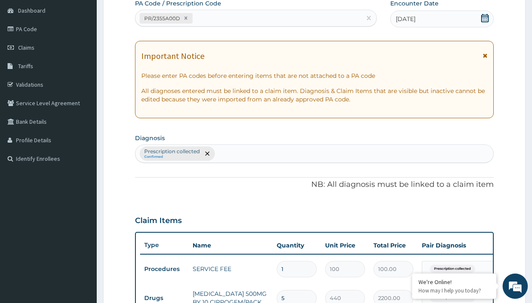
type input "prescription collected"
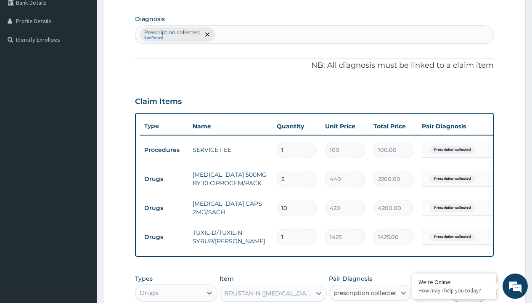
checkbox input "true"
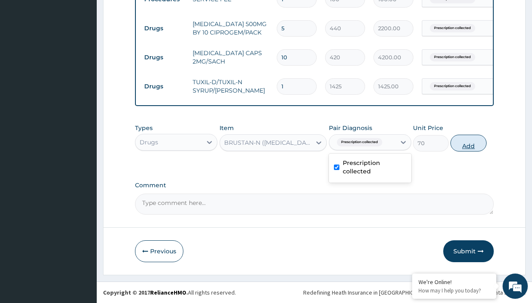
click at [468, 143] on button "Add" at bounding box center [468, 143] width 36 height 17
type input "0"
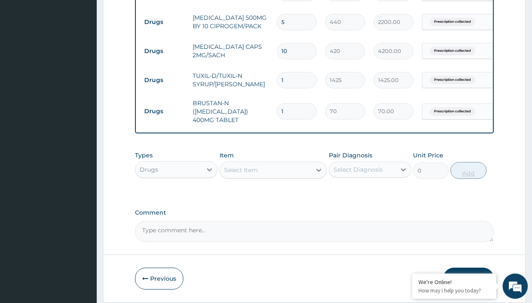
type input "10"
type input "700.00"
type input "10"
click at [164, 22] on td "Drugs" at bounding box center [164, 22] width 48 height 16
type input "drugs"
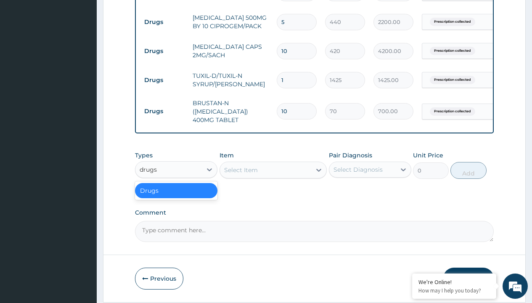
scroll to position [0, 0]
click at [176, 196] on div "Drugs" at bounding box center [176, 190] width 82 height 15
click at [241, 174] on div "Select Item" at bounding box center [241, 170] width 34 height 8
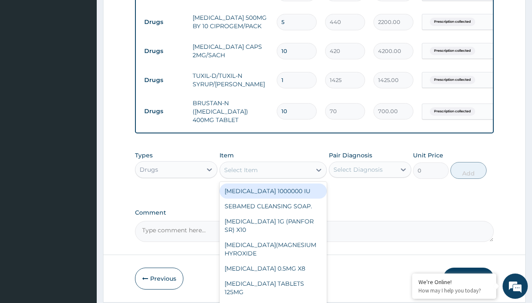
type input "diclomol gel"
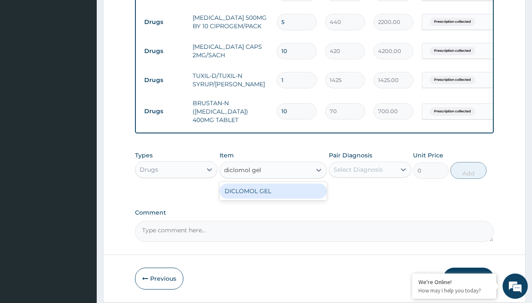
click at [273, 197] on div "DICLOMOL GEL" at bounding box center [274, 190] width 108 height 15
type input "3700"
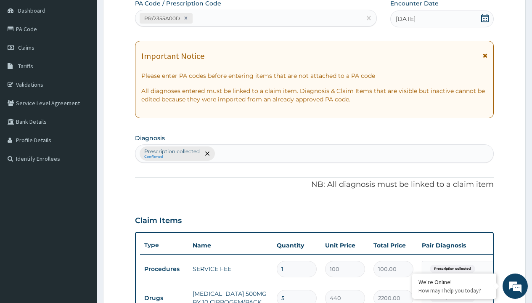
type input "prescription collected"
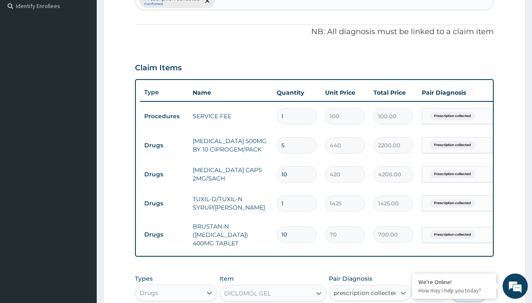
checkbox input "true"
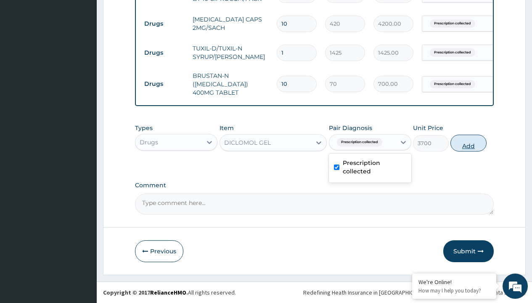
click at [468, 143] on button "Add" at bounding box center [468, 143] width 36 height 17
type input "0"
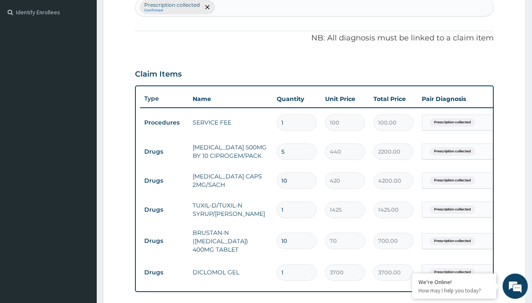
type input "drugs"
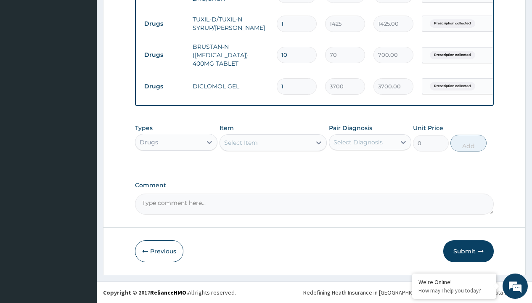
click at [241, 142] on div "Select Item" at bounding box center [241, 142] width 34 height 8
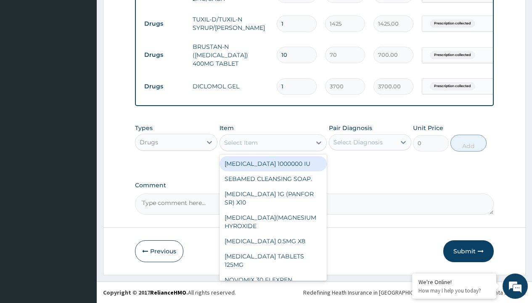
type input "cetirizine 10mg tablets/sach"
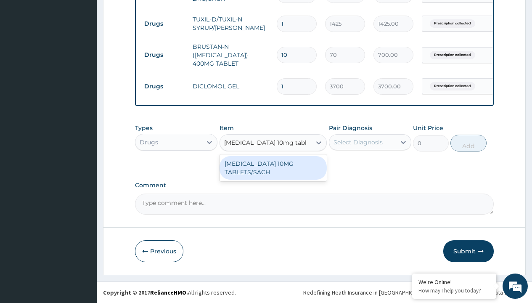
click at [273, 167] on div "CETIRIZINE 10MG TABLETS/SACH" at bounding box center [274, 168] width 108 height 24
type input "240"
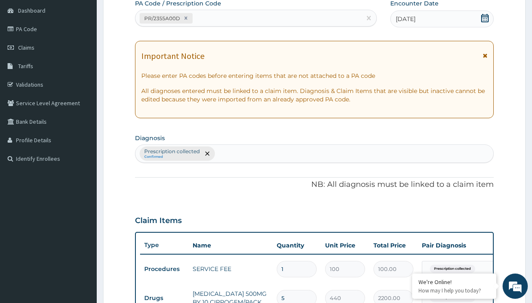
type input "prescription collected"
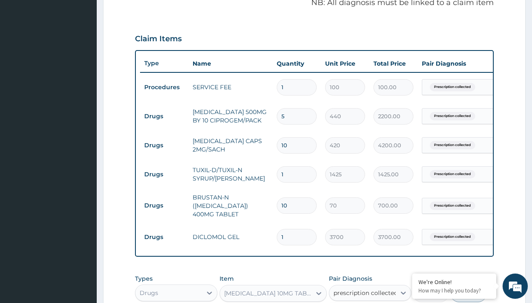
checkbox input "true"
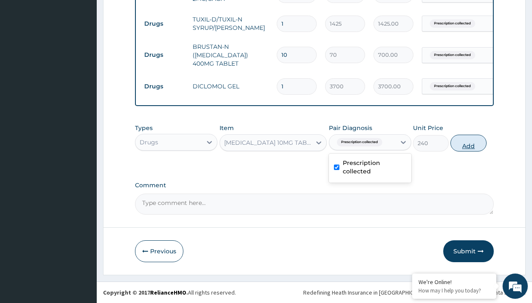
click at [468, 143] on button "Add" at bounding box center [468, 143] width 36 height 17
type input "0"
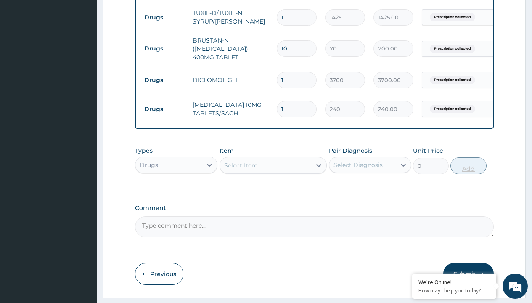
type input "10"
type input "2400.00"
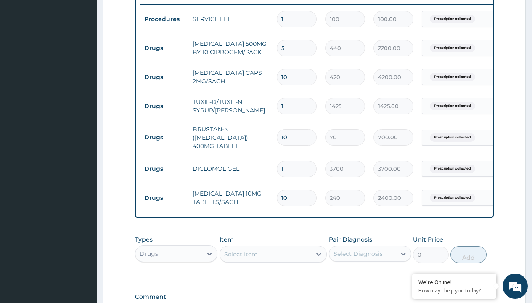
scroll to position [309, 0]
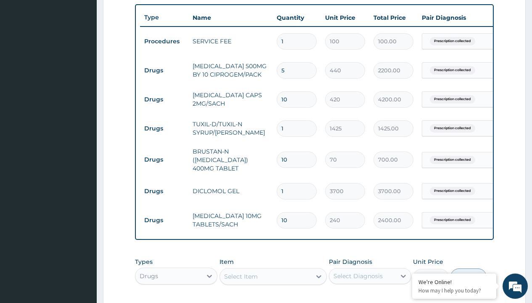
type input "10"
click at [301, 99] on input "10" at bounding box center [297, 99] width 40 height 16
type input "1"
type input "420.00"
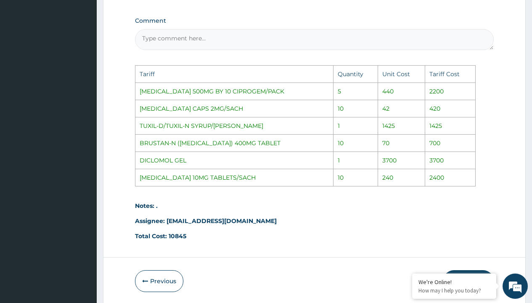
scroll to position [643, 0]
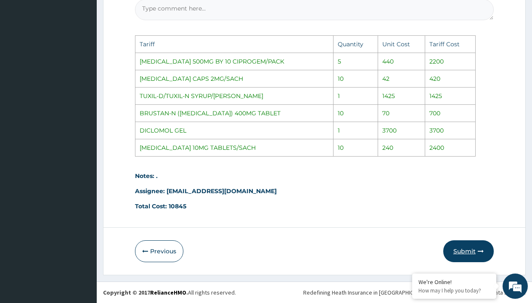
type input "1"
click at [470, 255] on button "Submit" at bounding box center [468, 251] width 50 height 22
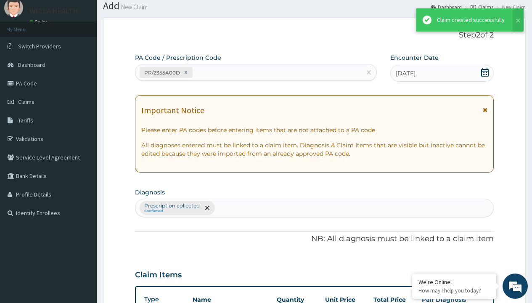
scroll to position [449, 0]
